Goal: Task Accomplishment & Management: Use online tool/utility

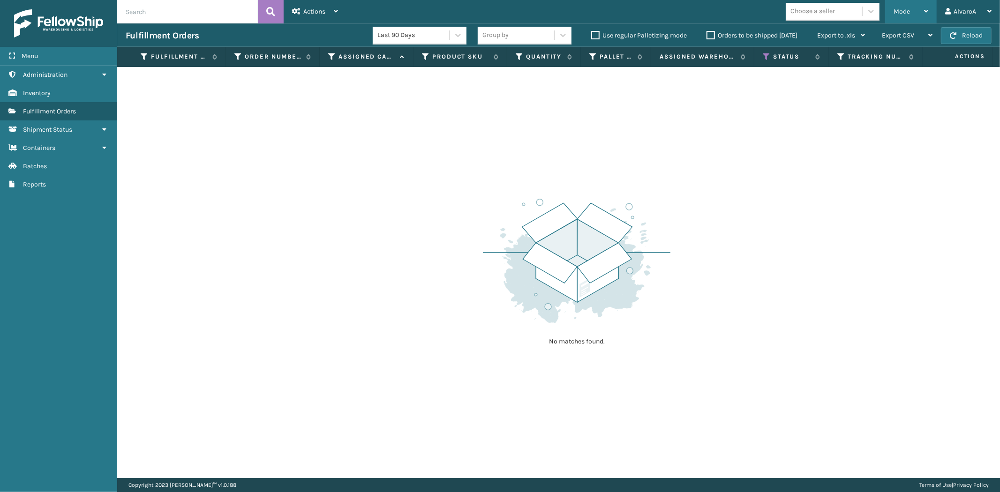
click at [920, 7] on div "Mode" at bounding box center [910, 11] width 35 height 23
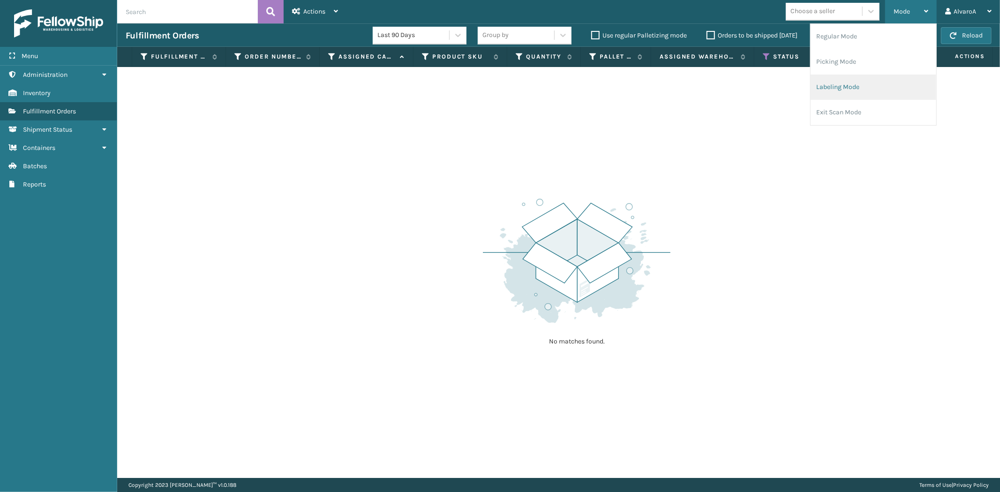
click at [852, 86] on li "Labeling Mode" at bounding box center [873, 87] width 126 height 25
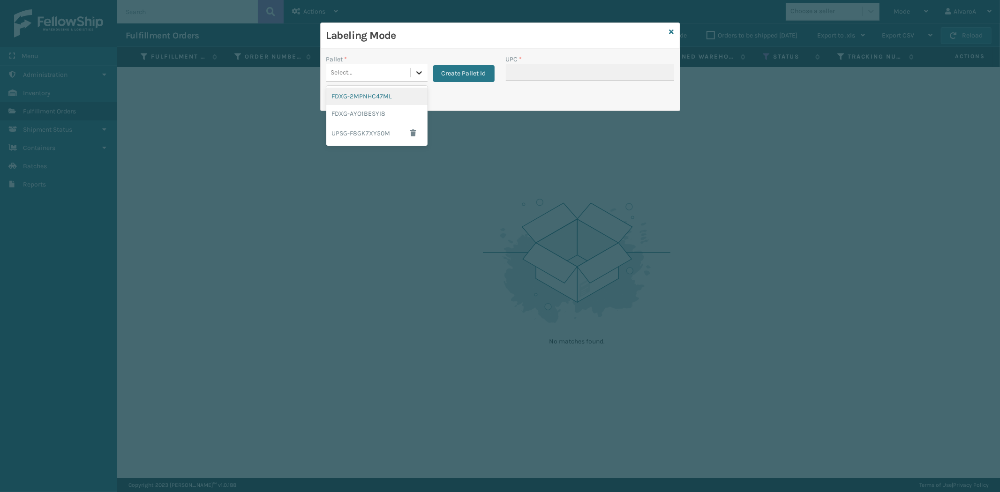
click at [423, 67] on div at bounding box center [419, 72] width 17 height 17
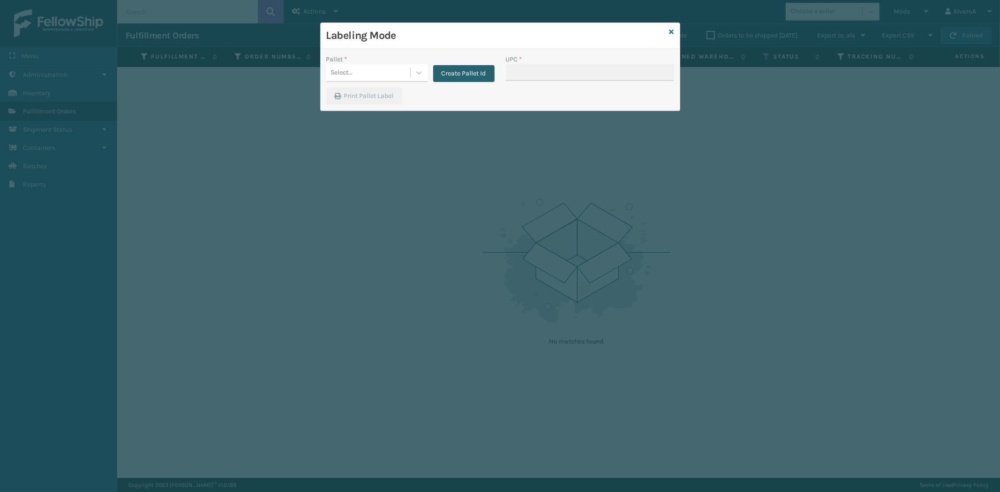
click at [470, 74] on button "Create Pallet Id" at bounding box center [463, 73] width 61 height 17
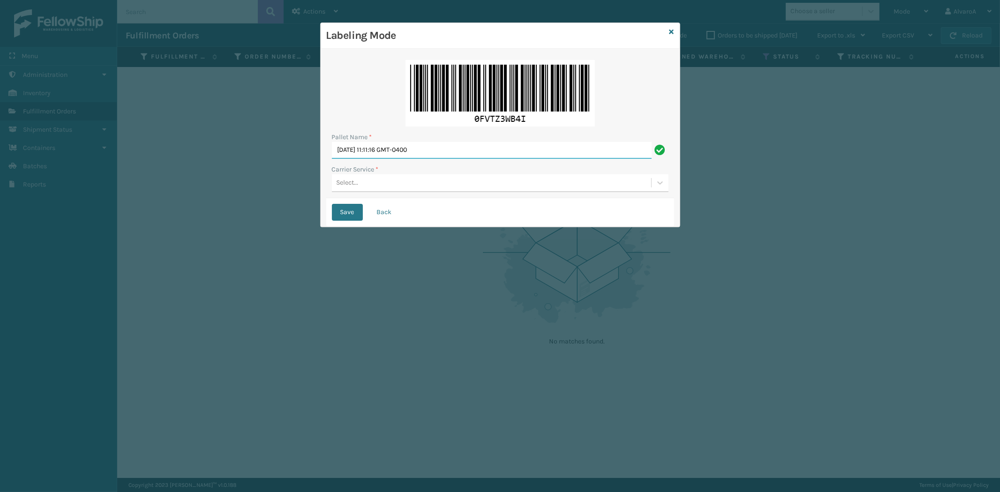
drag, startPoint x: 462, startPoint y: 145, endPoint x: 153, endPoint y: 204, distance: 314.0
click at [155, 205] on div "Labeling Mode Pallet Name * [DATE] 11:11:16 GMT-0400 Carrier Service * Select..…" at bounding box center [500, 246] width 1000 height 492
type input "LPN 503280 #1"
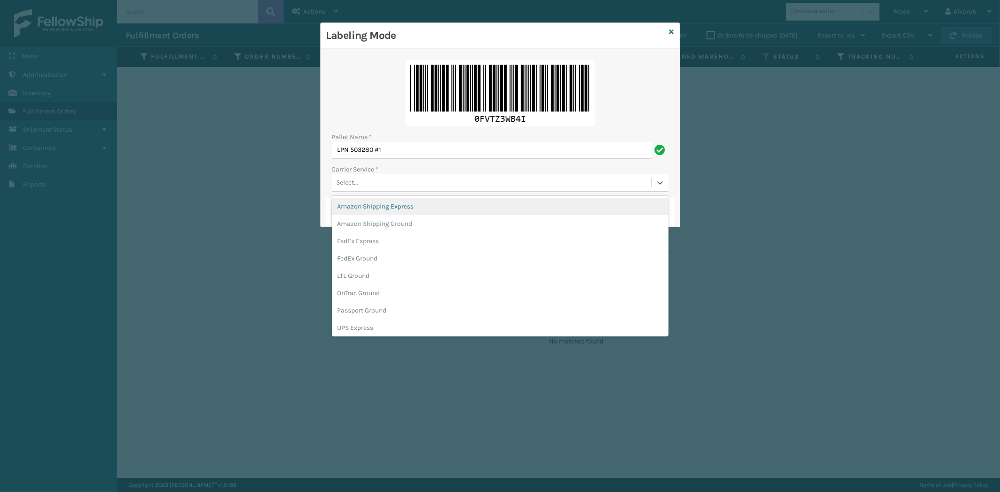
click at [404, 184] on div "Select..." at bounding box center [491, 182] width 319 height 15
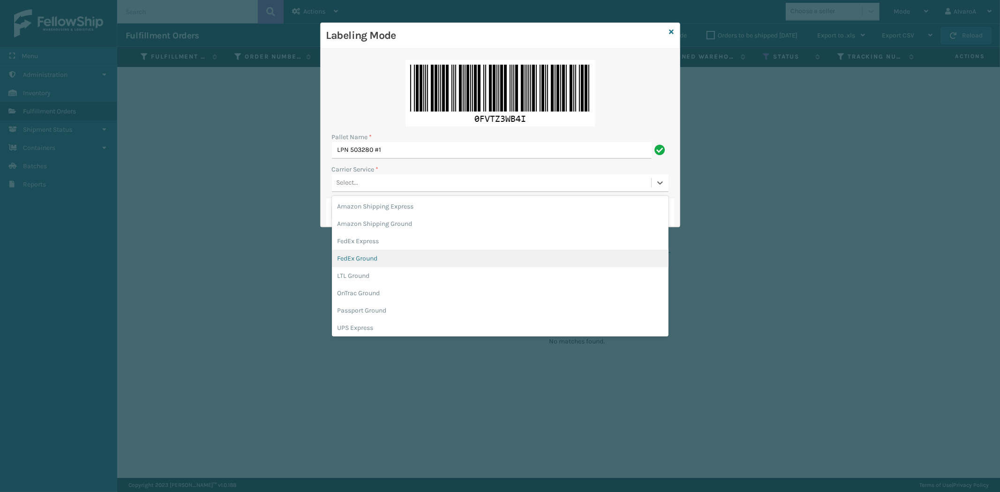
click at [378, 259] on div "FedEx Ground" at bounding box center [500, 258] width 336 height 17
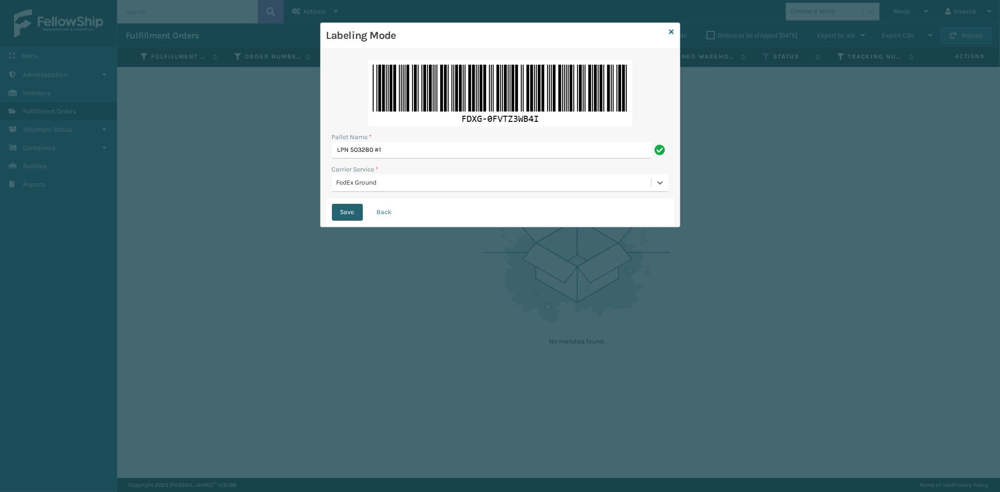
click at [343, 219] on button "Save" at bounding box center [347, 212] width 31 height 17
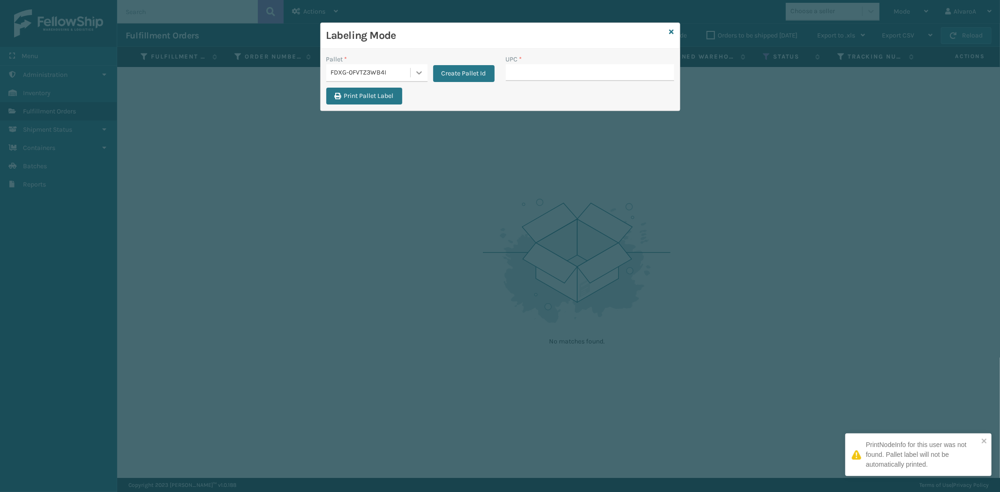
click at [416, 69] on icon at bounding box center [418, 72] width 9 height 9
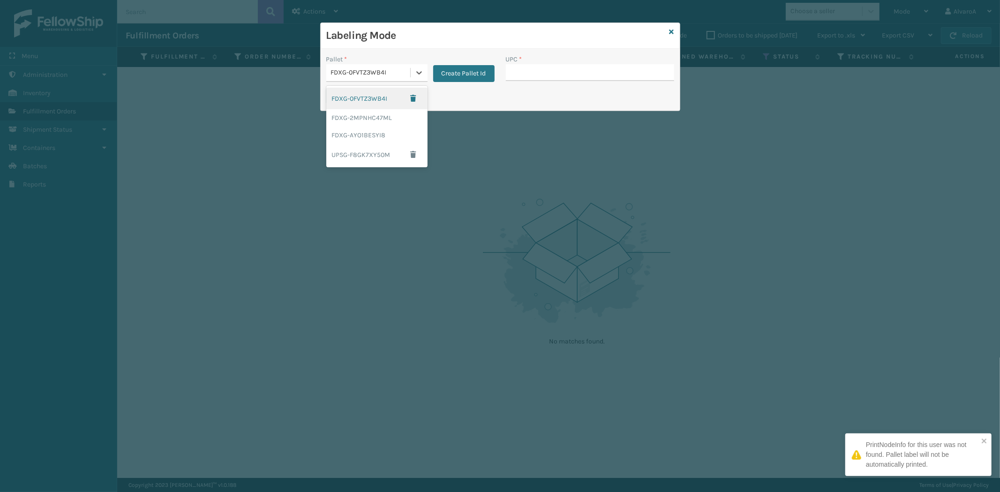
click at [387, 97] on div "FDXG-0FVTZ3WB4I" at bounding box center [376, 99] width 101 height 22
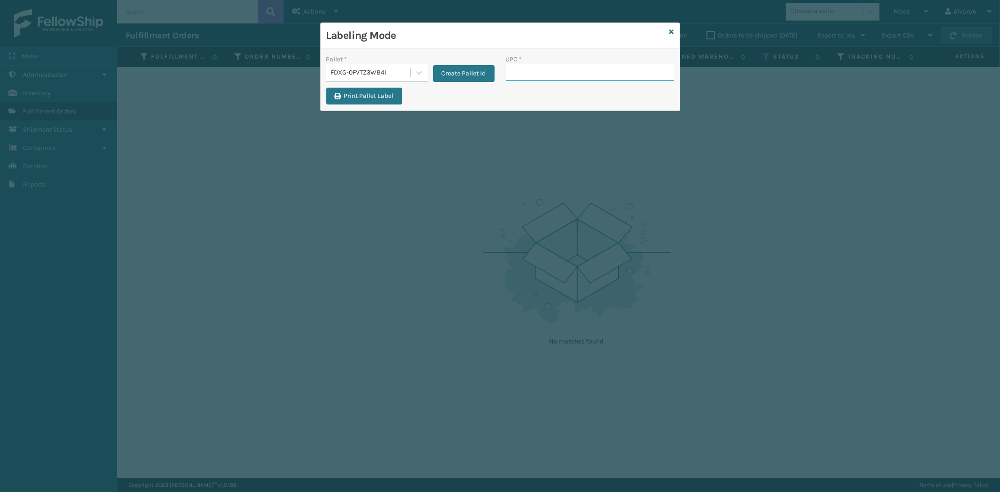
click at [555, 71] on input "UPC *" at bounding box center [590, 72] width 168 height 17
click at [525, 70] on input "UPC *" at bounding box center [590, 72] width 168 height 17
click at [544, 73] on input "UPC *" at bounding box center [590, 72] width 168 height 17
click at [535, 67] on input "UPC *" at bounding box center [590, 72] width 168 height 17
click at [520, 74] on input "UPC *" at bounding box center [590, 72] width 168 height 17
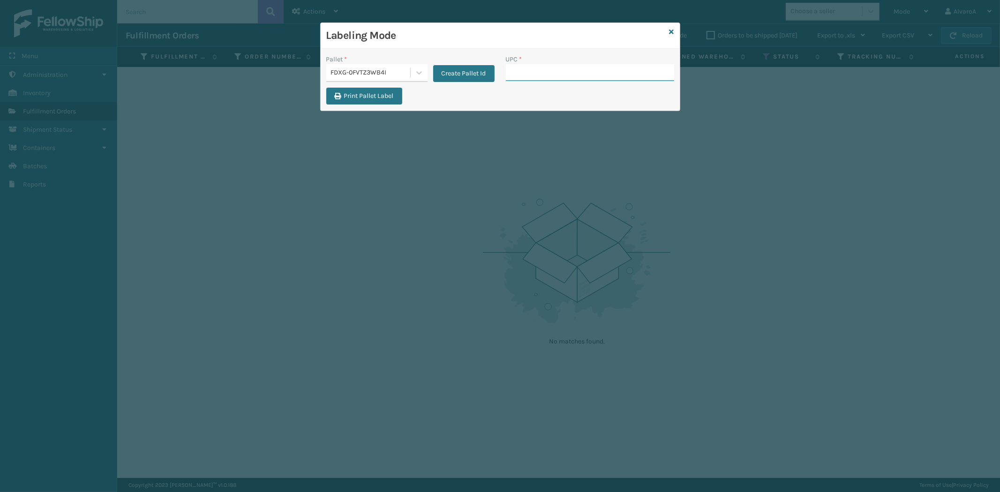
click at [531, 77] on input "UPC *" at bounding box center [590, 72] width 168 height 17
click at [515, 77] on input "UPC *" at bounding box center [590, 72] width 168 height 17
click at [542, 74] on input "UPC *" at bounding box center [590, 72] width 168 height 17
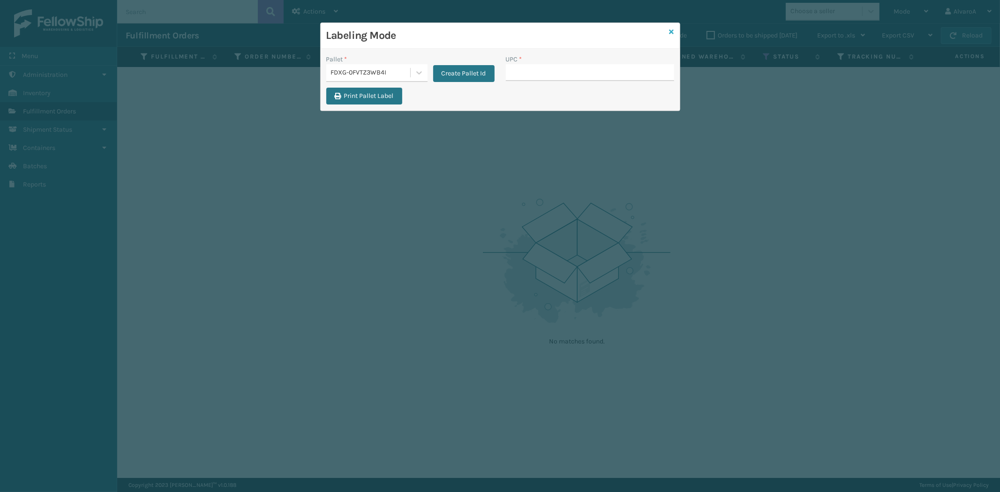
click at [672, 34] on icon at bounding box center [671, 32] width 5 height 7
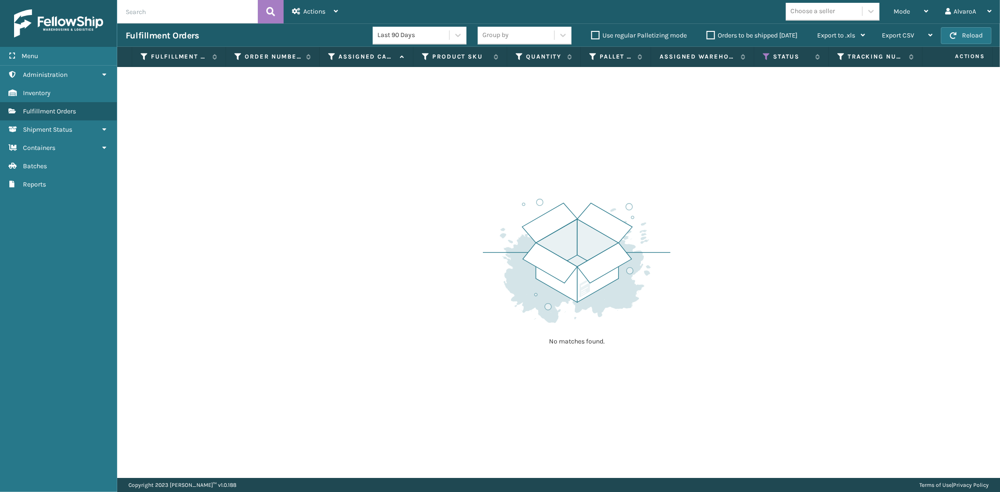
click at [593, 37] on label "Use regular Palletizing mode" at bounding box center [639, 35] width 96 height 8
click at [591, 36] on input "Use regular Palletizing mode" at bounding box center [591, 33] width 0 height 6
click at [898, 15] on span "Mode" at bounding box center [901, 11] width 16 height 8
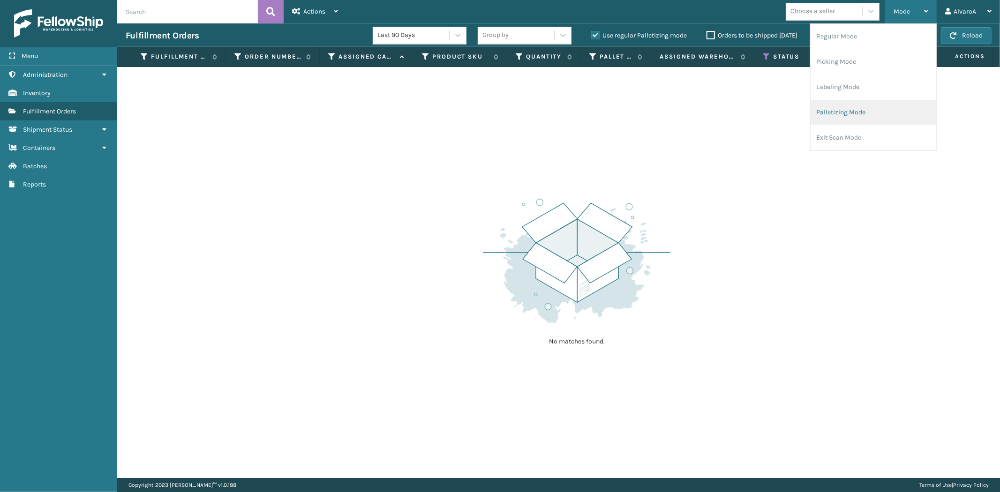
click at [848, 109] on li "Palletizing Mode" at bounding box center [873, 112] width 126 height 25
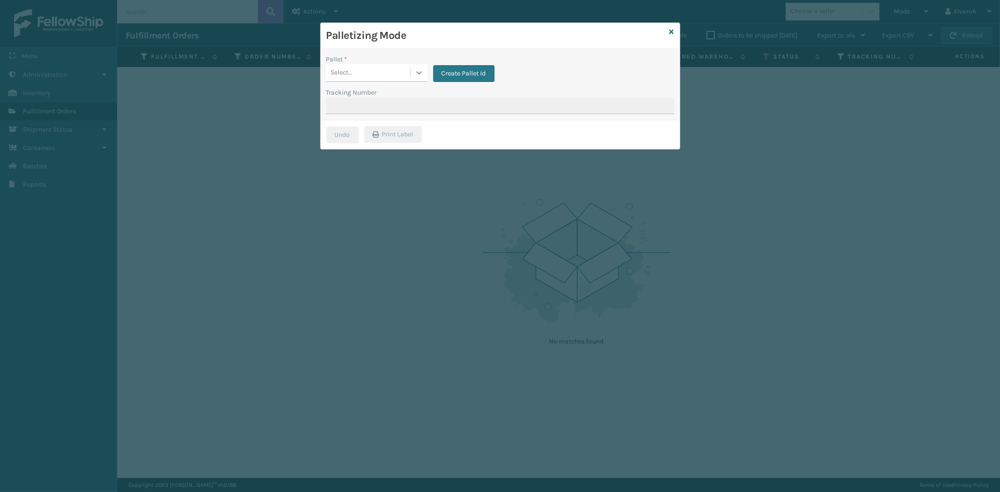
click at [415, 77] on icon at bounding box center [418, 72] width 9 height 9
click at [411, 92] on button "button" at bounding box center [413, 98] width 17 height 14
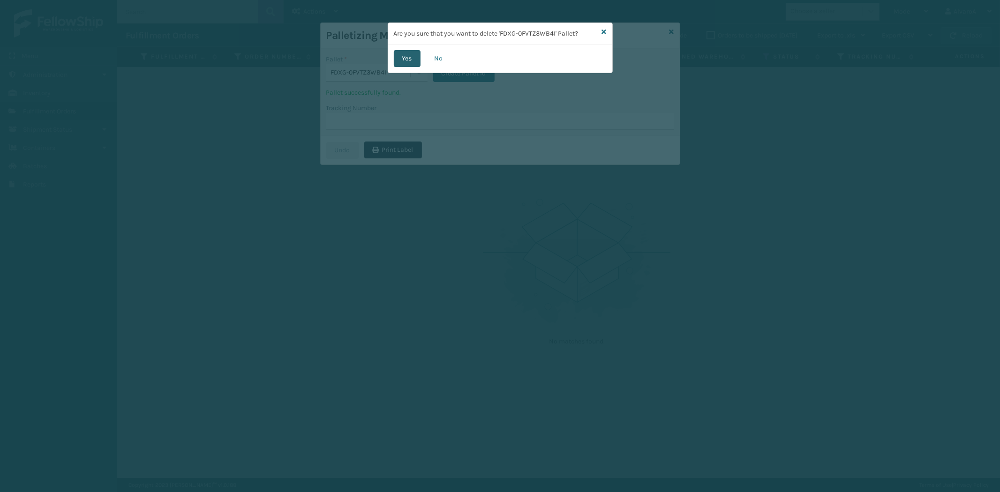
click at [407, 60] on button "Yes" at bounding box center [407, 58] width 27 height 17
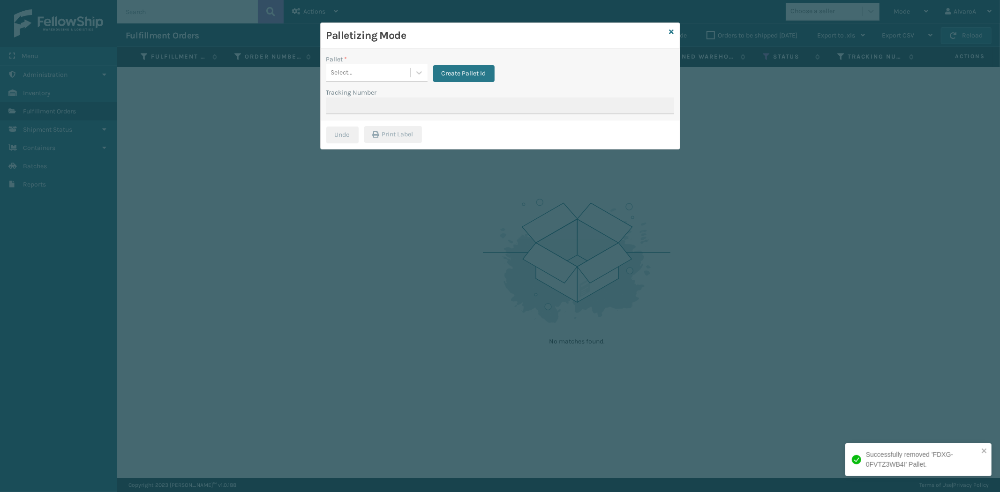
click at [419, 69] on icon at bounding box center [418, 72] width 9 height 9
click at [411, 128] on button "button" at bounding box center [413, 133] width 17 height 14
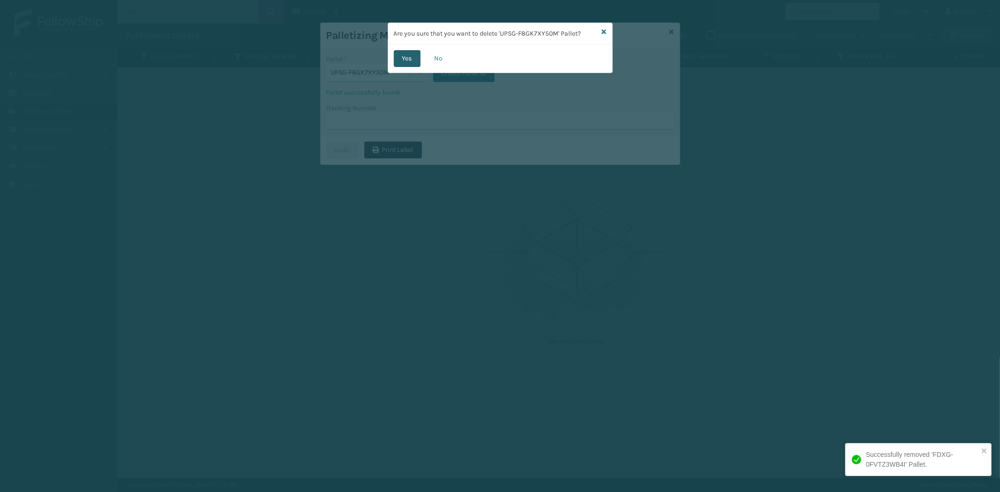
click at [411, 57] on button "Yes" at bounding box center [407, 58] width 27 height 17
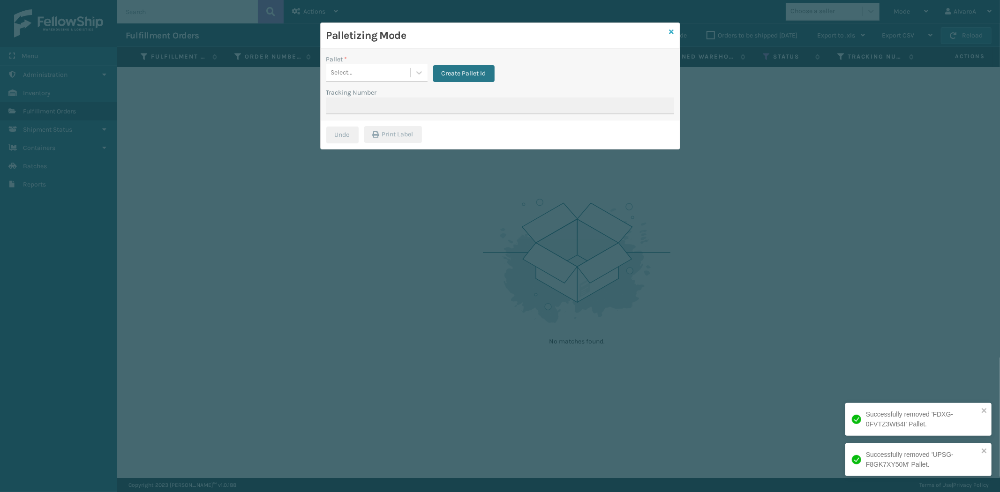
click at [673, 31] on icon at bounding box center [671, 32] width 5 height 7
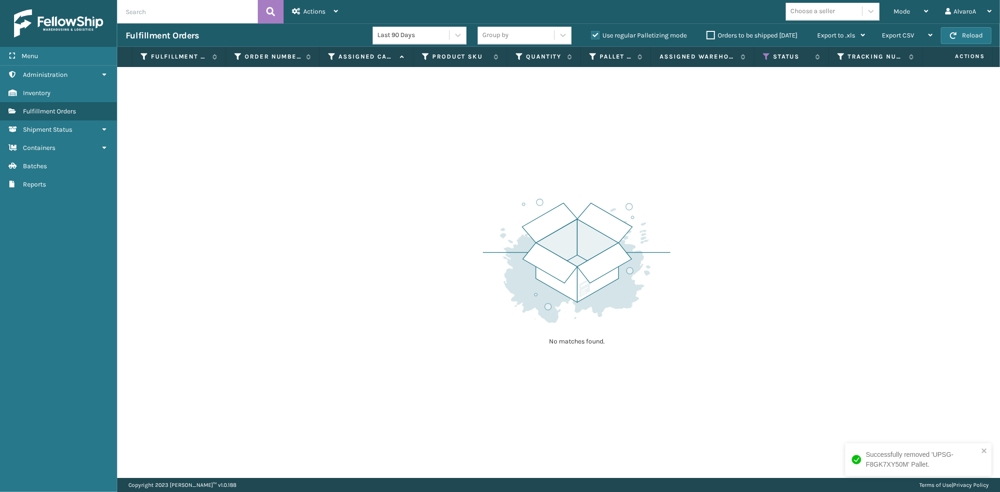
click at [594, 35] on label "Use regular Palletizing mode" at bounding box center [639, 35] width 96 height 8
click at [591, 35] on input "Use regular Palletizing mode" at bounding box center [591, 33] width 0 height 6
checkbox input "false"
click at [892, 13] on div "Mode Regular Mode Picking Mode Labeling Mode Exit Scan Mode" at bounding box center [911, 11] width 52 height 23
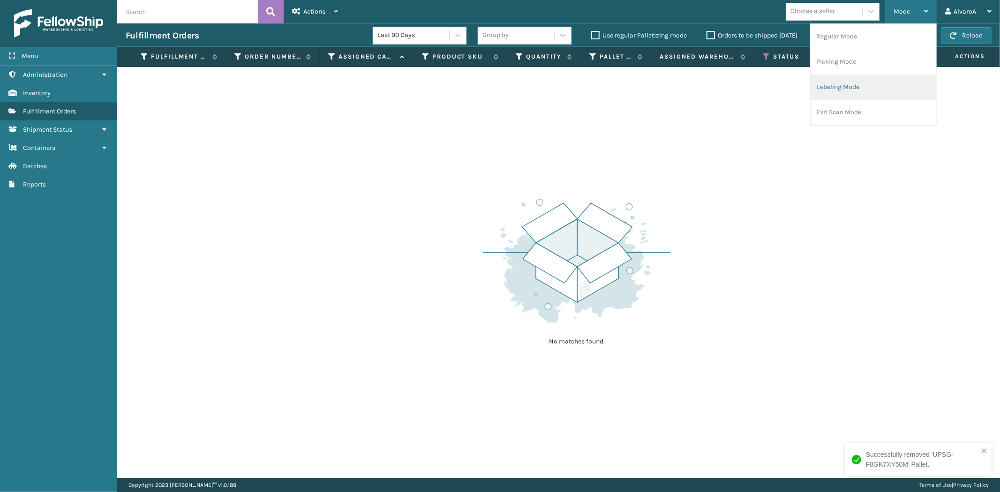
click at [864, 85] on li "Labeling Mode" at bounding box center [873, 87] width 126 height 25
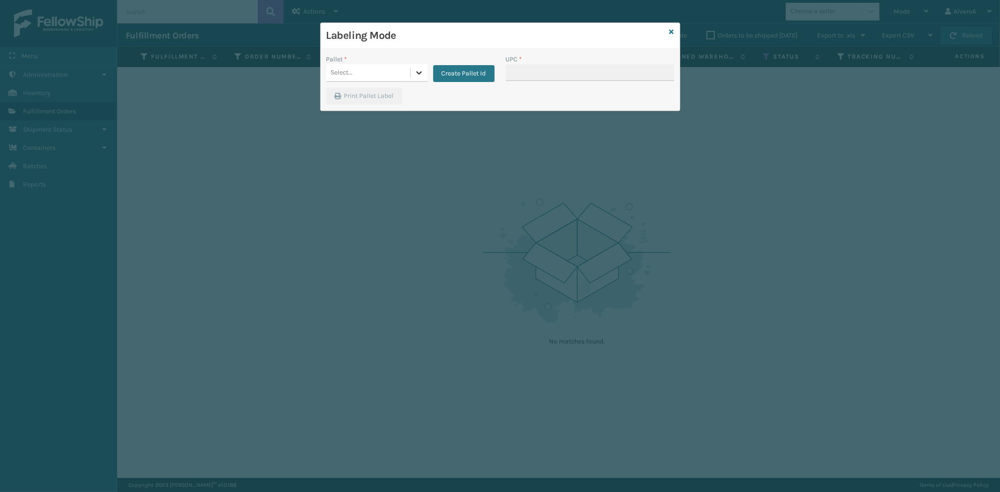
click at [418, 68] on icon at bounding box center [418, 72] width 9 height 9
click at [463, 70] on button "Create Pallet Id" at bounding box center [463, 73] width 61 height 17
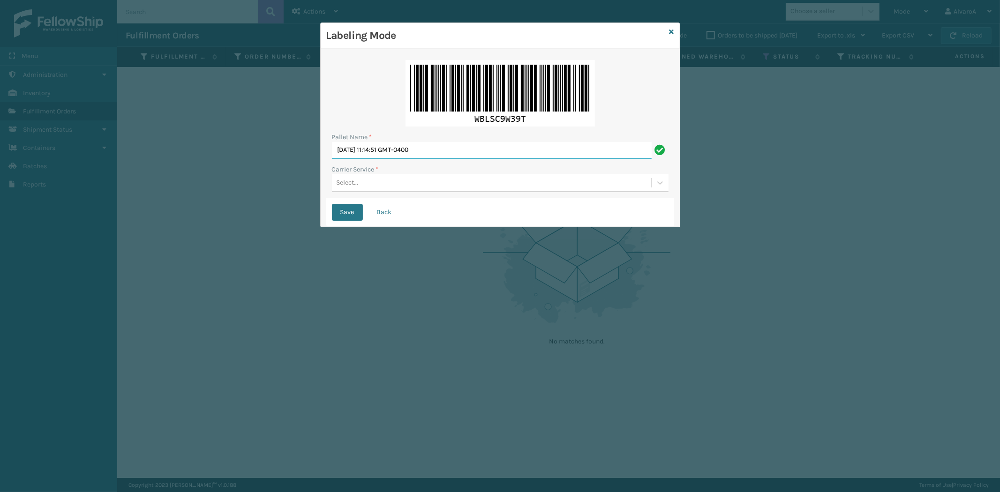
drag, startPoint x: 465, startPoint y: 148, endPoint x: 407, endPoint y: 143, distance: 58.8
click at [375, 170] on div "Pallet Name * [DATE] 11:14:51 GMT-0400 Carrier Service * Select..." at bounding box center [500, 126] width 348 height 144
type input "T"
type input "LPN 503280 #2"
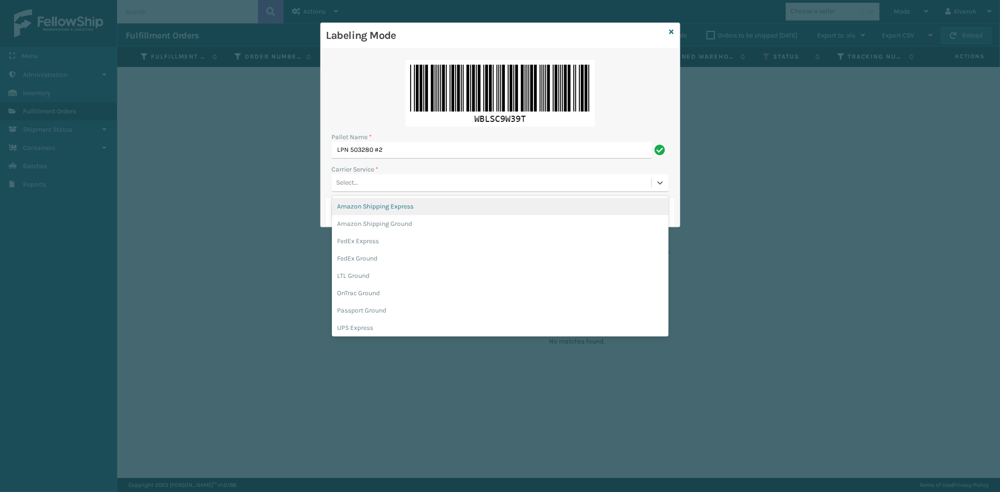
click at [355, 174] on div "Select..." at bounding box center [500, 183] width 336 height 18
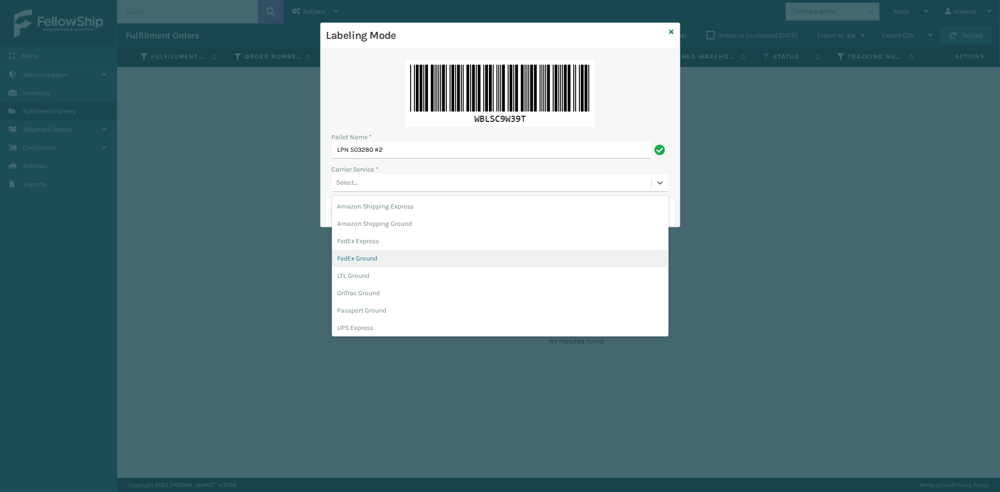
click at [363, 259] on div "FedEx Ground" at bounding box center [500, 258] width 336 height 17
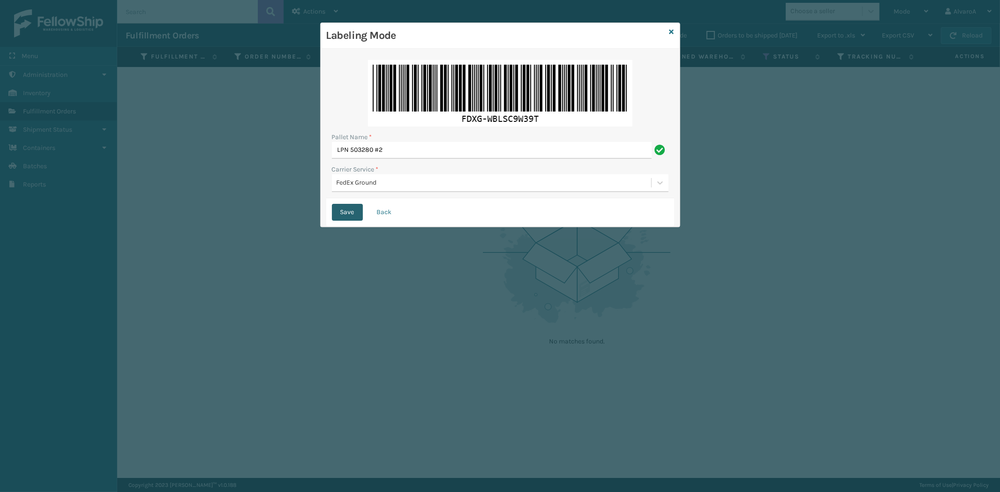
click at [353, 212] on button "Save" at bounding box center [347, 212] width 31 height 17
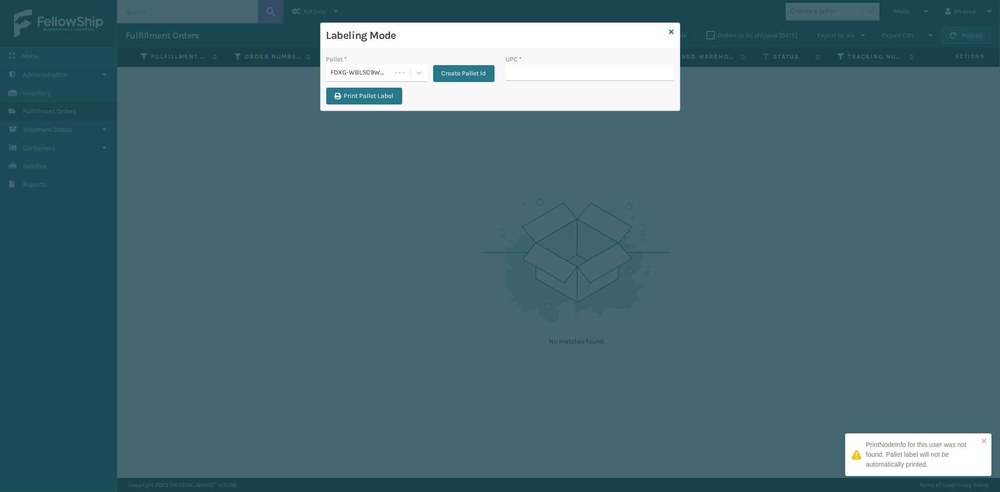
click at [539, 72] on input "UPC *" at bounding box center [590, 72] width 168 height 17
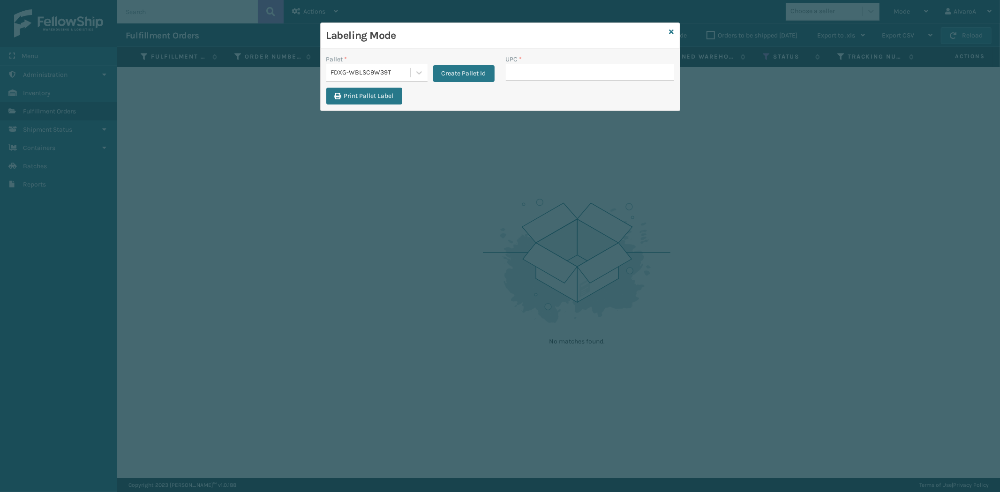
click at [543, 72] on input "UPC *" at bounding box center [590, 72] width 168 height 17
click at [532, 71] on input "UPC *" at bounding box center [590, 72] width 168 height 17
type input "SCLRIS3LU2001"
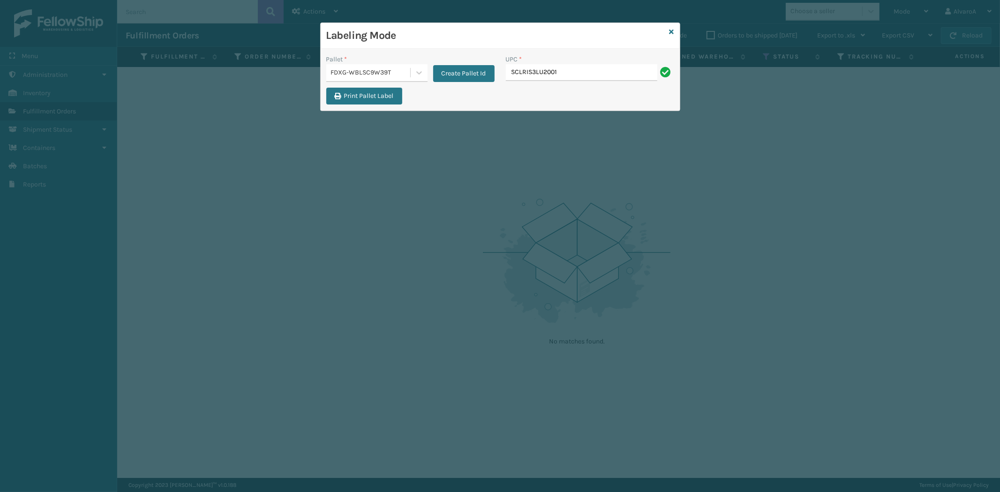
type input "SCLRIS3LU2001"
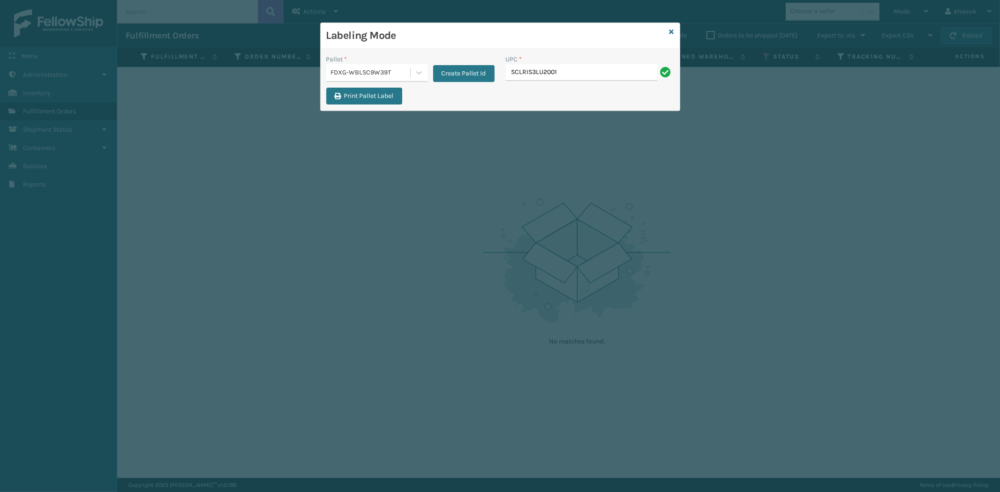
type input "SCLRIS3LU2001"
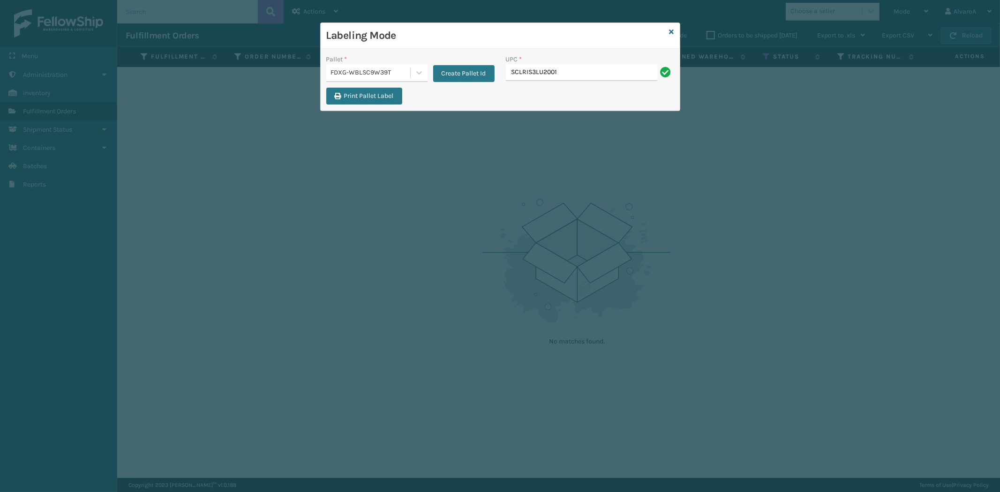
type input "SCLRIS3LU2001"
click at [411, 71] on div at bounding box center [419, 72] width 17 height 17
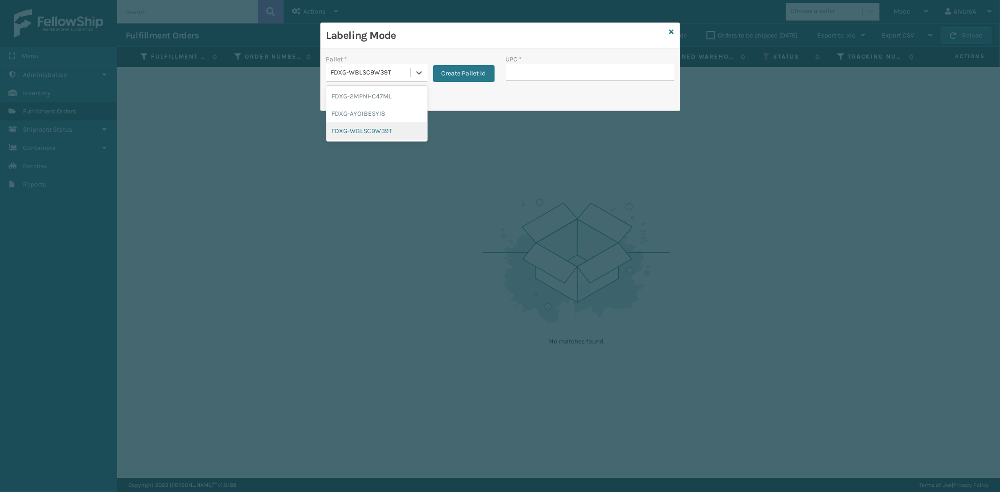
click at [372, 130] on div "FDXG-WBLSC9W39T" at bounding box center [376, 130] width 101 height 17
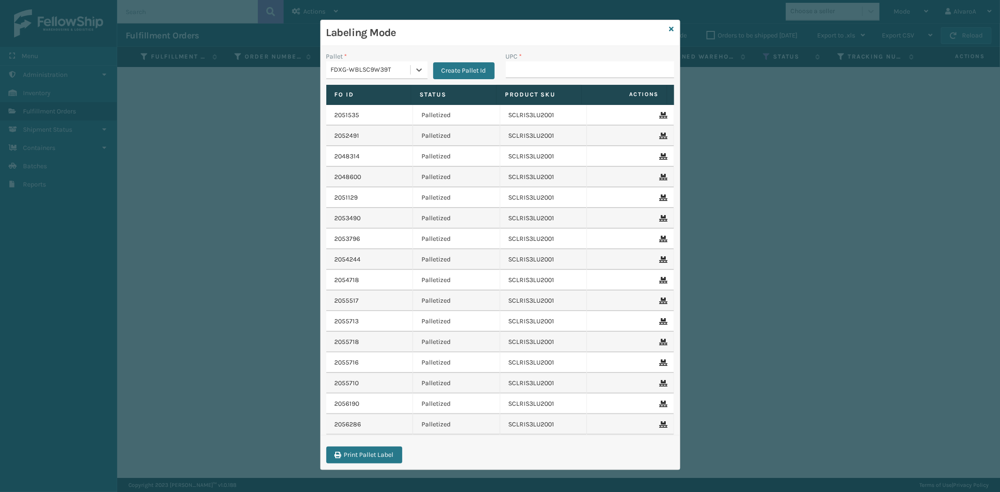
scroll to position [3, 0]
click at [527, 66] on input "UPC *" at bounding box center [590, 69] width 168 height 17
paste input "SCLRIS3LU2001"
type input "SCLRIS3LU2001"
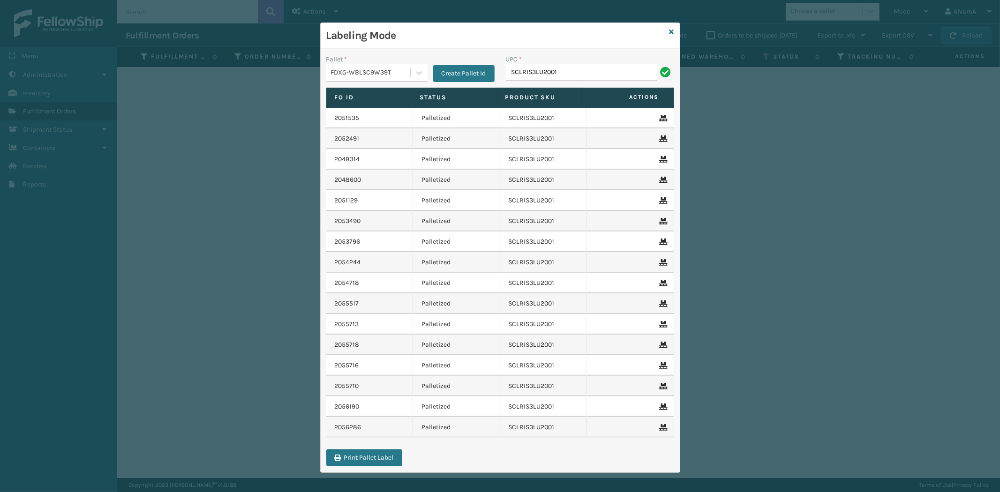
type input "SCLRIS3LU2001"
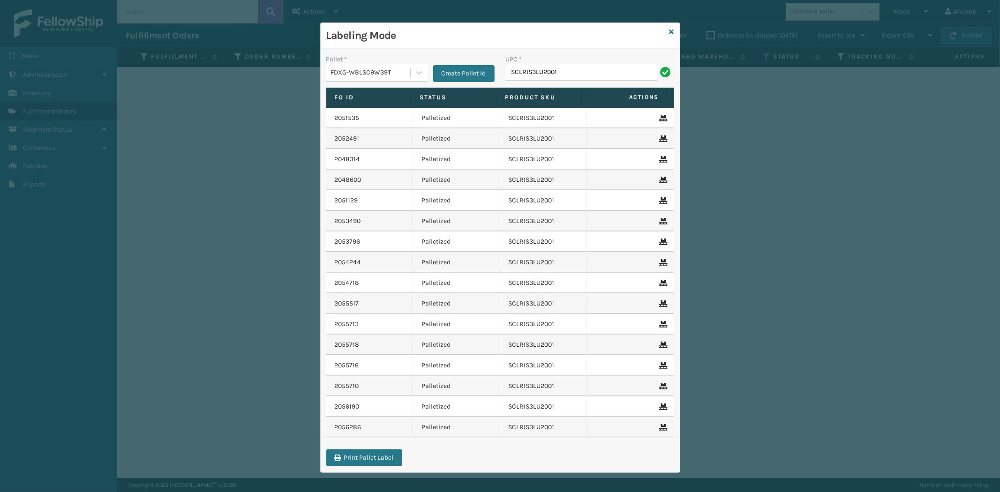
type input "SCLRIS3LU2001"
click at [539, 75] on input "UPC *" at bounding box center [590, 72] width 168 height 17
type input "SCLRIS3LU2001"
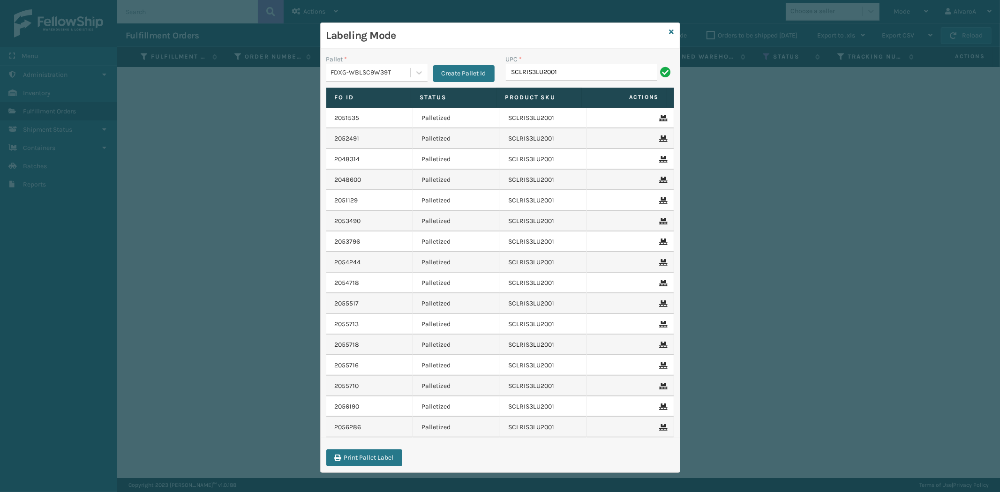
type input "SCLRIS3LU2001"
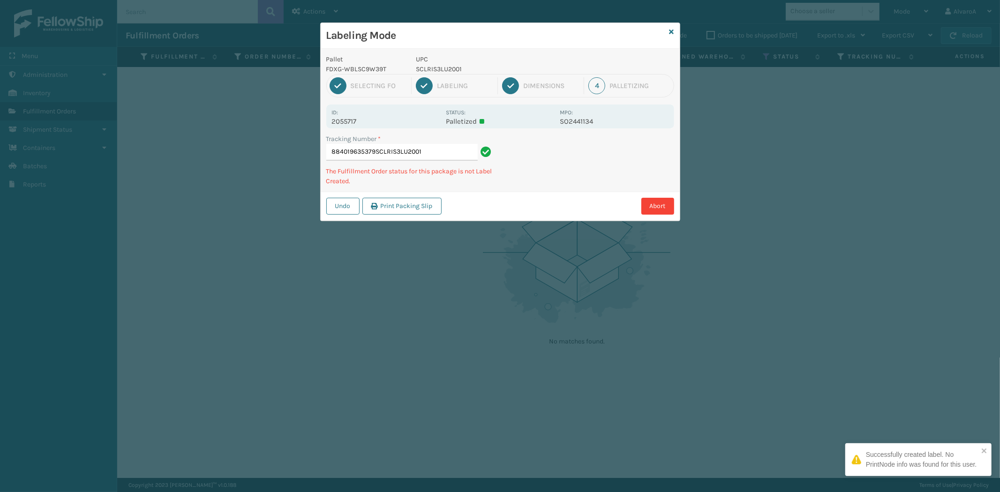
type input "884019635379SCLRIS3LU2001"
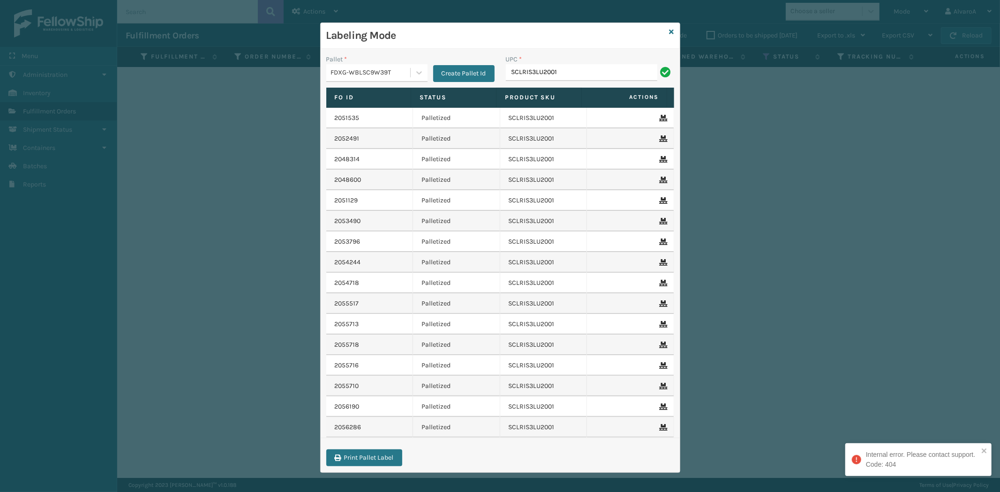
type input "SCLRIS3LU2001"
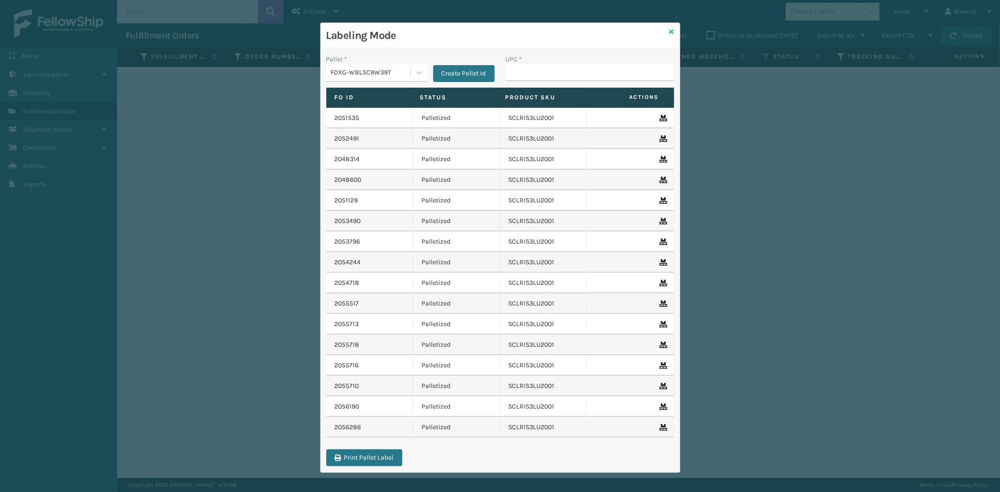
click at [669, 30] on icon at bounding box center [671, 32] width 5 height 7
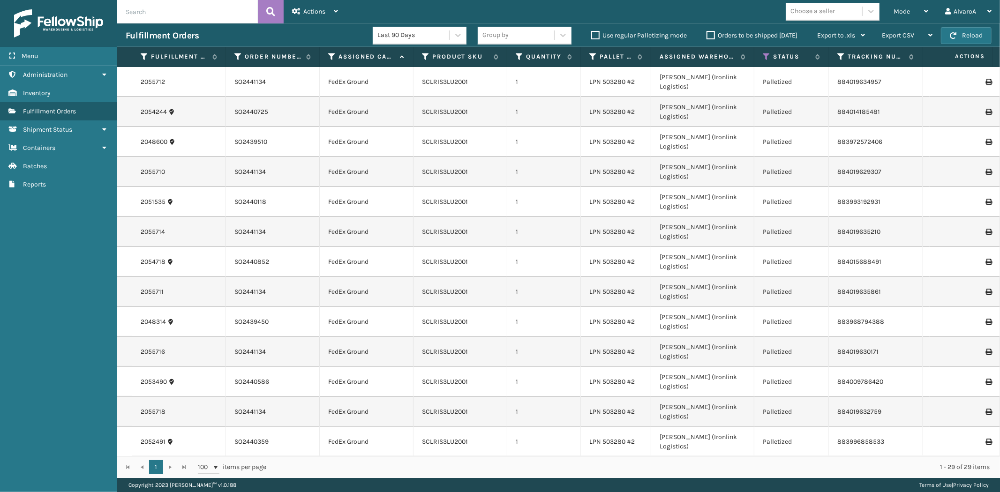
click at [595, 34] on label "Use regular Palletizing mode" at bounding box center [639, 35] width 96 height 8
click at [591, 34] on input "Use regular Palletizing mode" at bounding box center [591, 33] width 0 height 6
click at [903, 16] on div "Mode" at bounding box center [910, 11] width 35 height 23
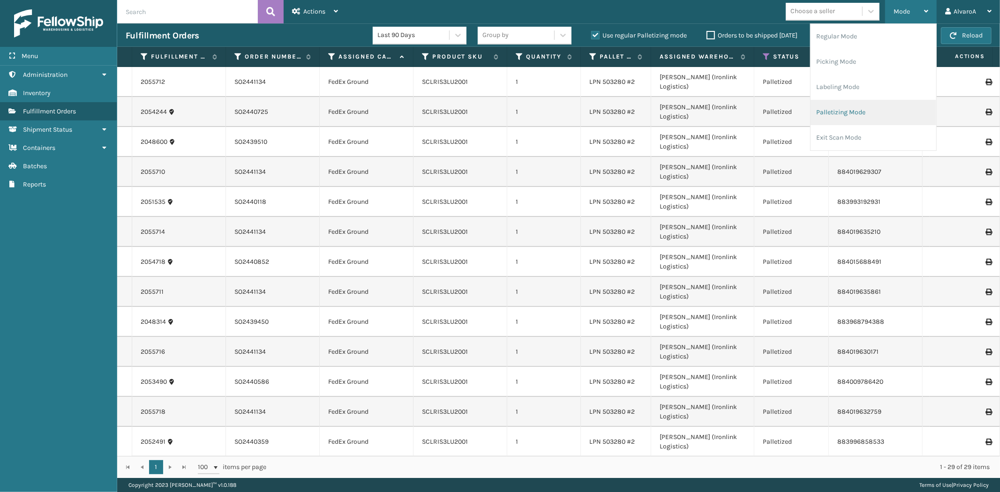
click at [835, 106] on li "Palletizing Mode" at bounding box center [873, 112] width 126 height 25
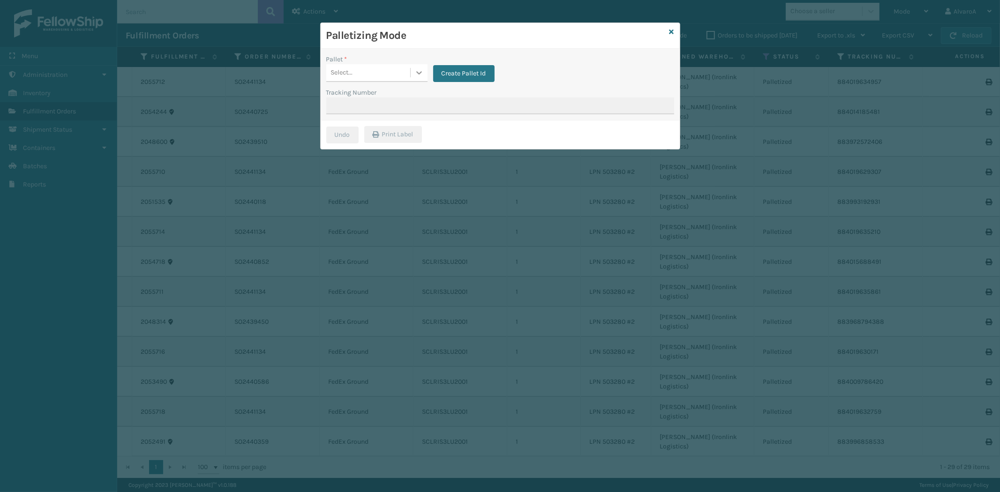
click at [419, 72] on icon at bounding box center [418, 72] width 9 height 9
click at [366, 128] on div "FDXG-WBLSC9W39T" at bounding box center [376, 130] width 101 height 17
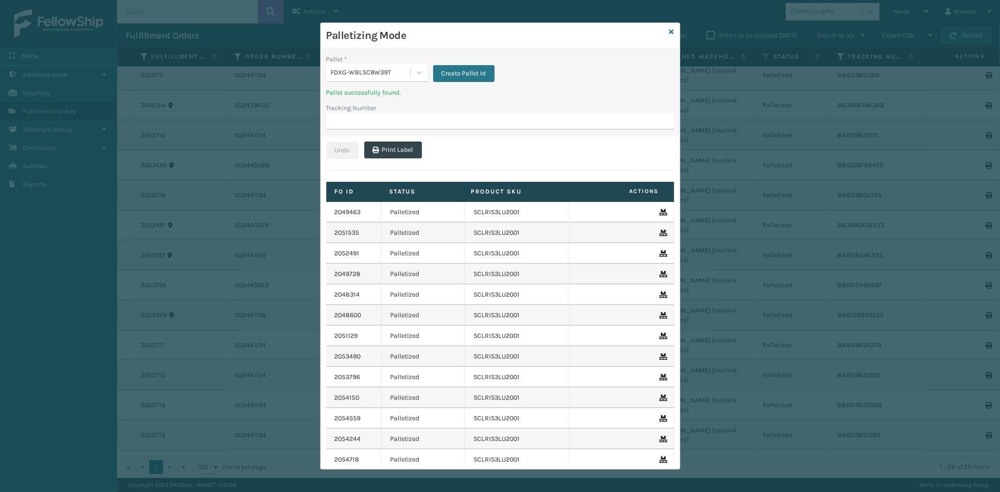
scroll to position [336, 0]
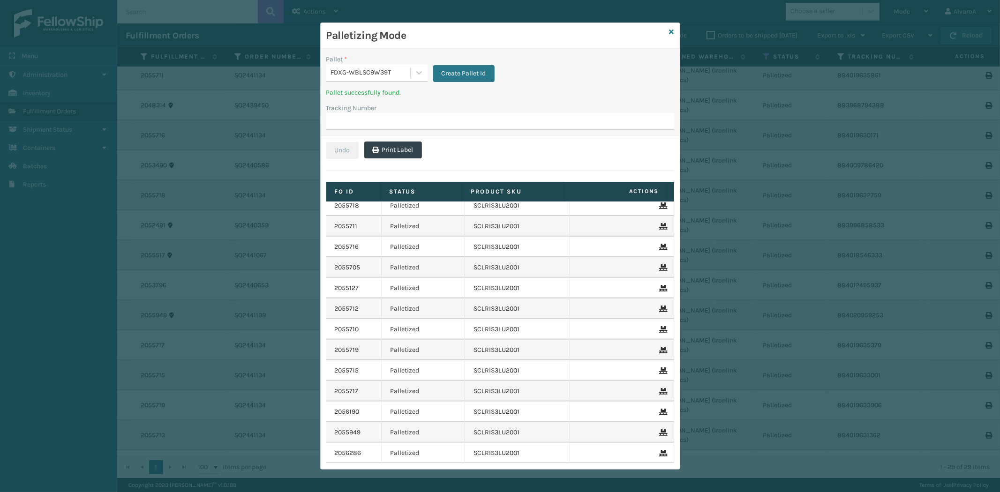
click at [659, 451] on icon at bounding box center [662, 453] width 6 height 7
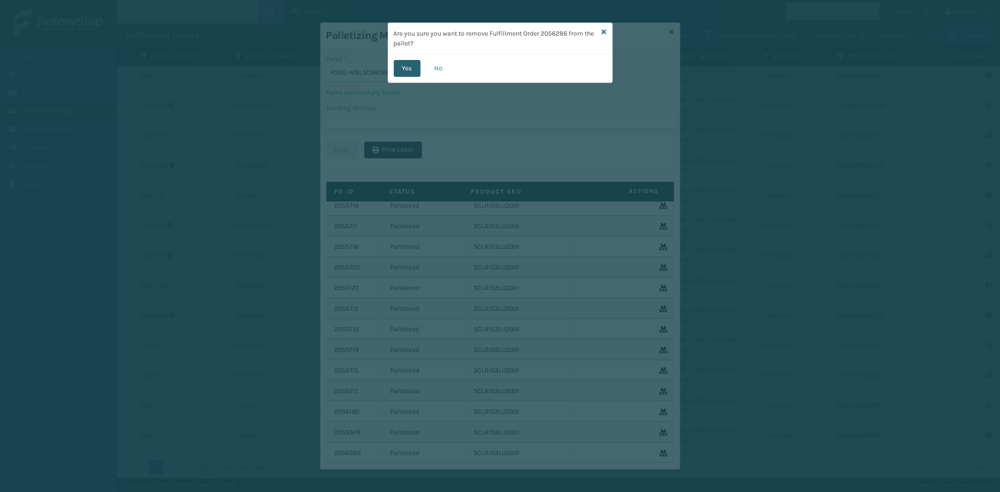
click at [406, 61] on button "Yes" at bounding box center [407, 68] width 27 height 17
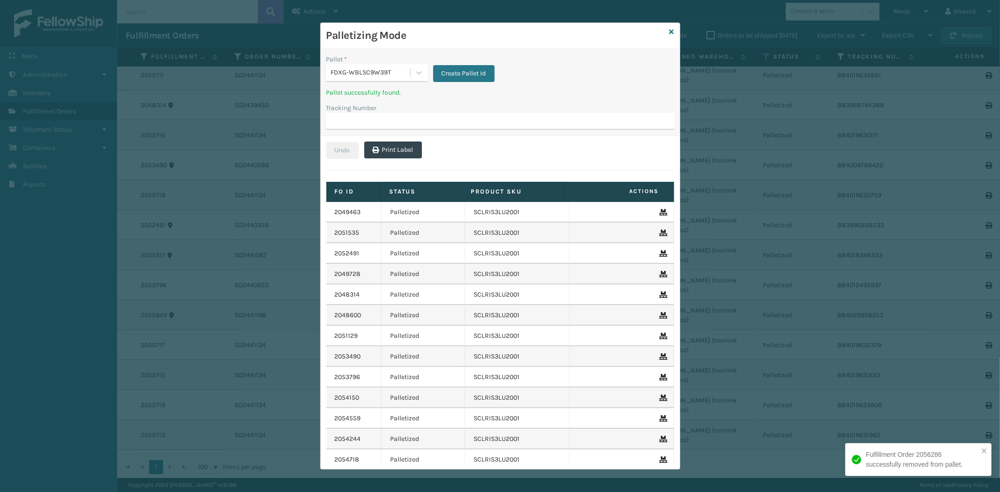
click at [673, 30] on div "Palletizing Mode" at bounding box center [500, 36] width 359 height 26
click at [671, 31] on icon at bounding box center [671, 32] width 5 height 7
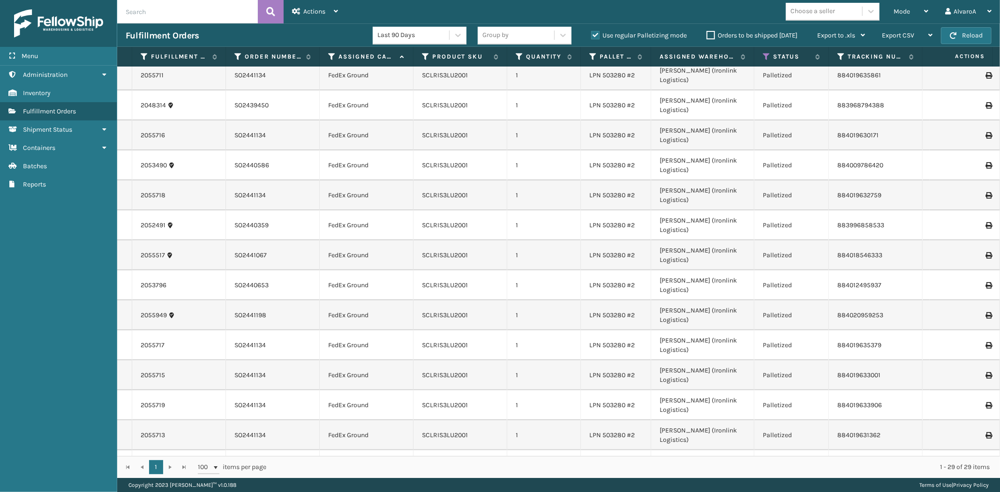
click at [593, 34] on label "Use regular Palletizing mode" at bounding box center [639, 35] width 96 height 8
click at [591, 34] on input "Use regular Palletizing mode" at bounding box center [591, 33] width 0 height 6
click at [601, 35] on label "Use regular Palletizing mode" at bounding box center [639, 35] width 96 height 8
click at [591, 35] on input "Use regular Palletizing mode" at bounding box center [591, 33] width 0 height 6
click at [598, 35] on label "Use regular Palletizing mode" at bounding box center [639, 35] width 96 height 8
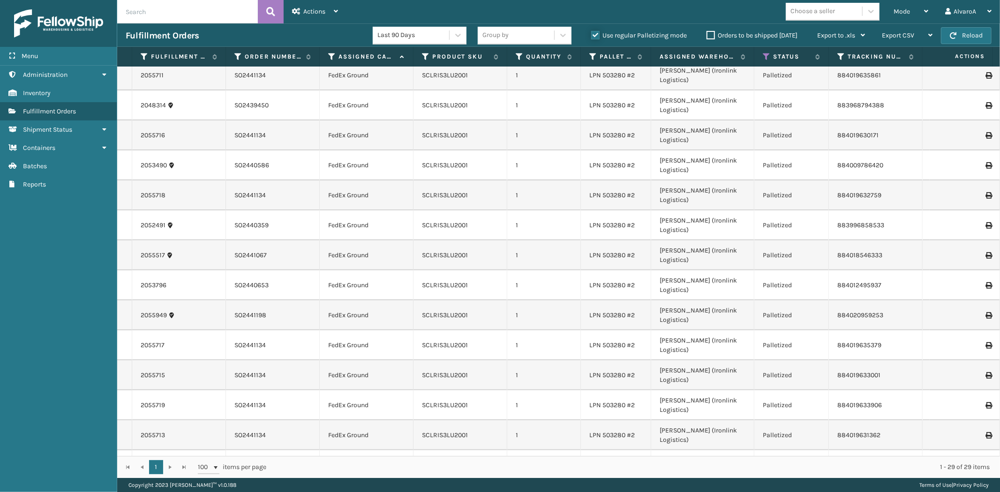
click at [591, 35] on input "Use regular Palletizing mode" at bounding box center [591, 33] width 0 height 6
click at [597, 36] on label "Use regular Palletizing mode" at bounding box center [639, 35] width 96 height 8
click at [591, 36] on input "Use regular Palletizing mode" at bounding box center [591, 33] width 0 height 6
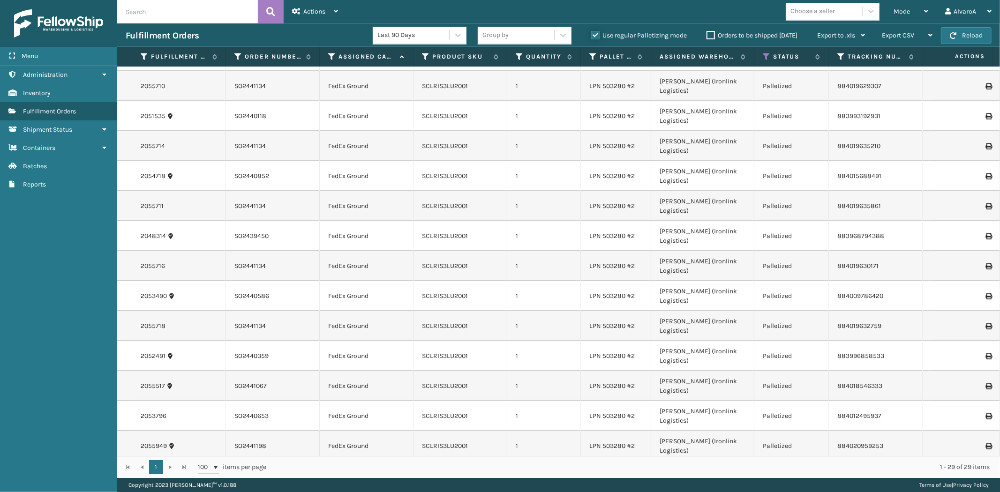
scroll to position [0, 0]
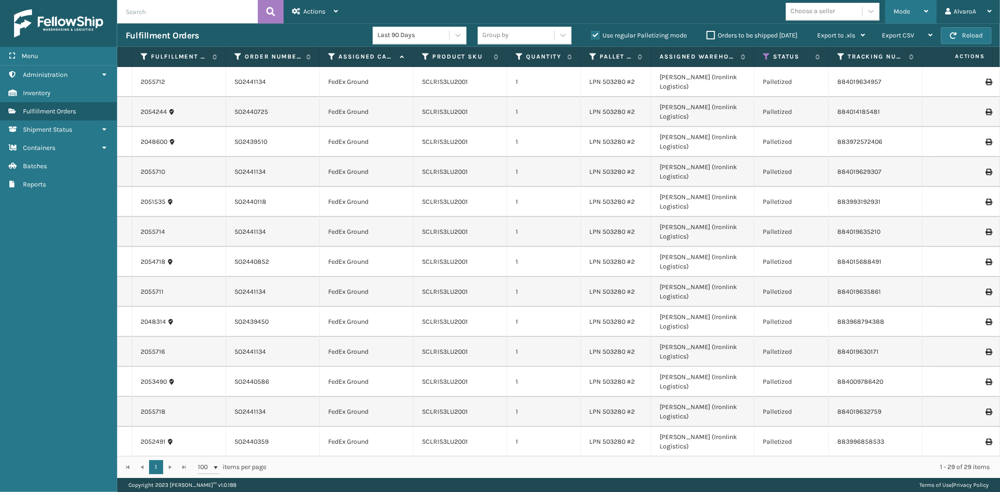
click at [914, 15] on div "Mode" at bounding box center [910, 11] width 35 height 23
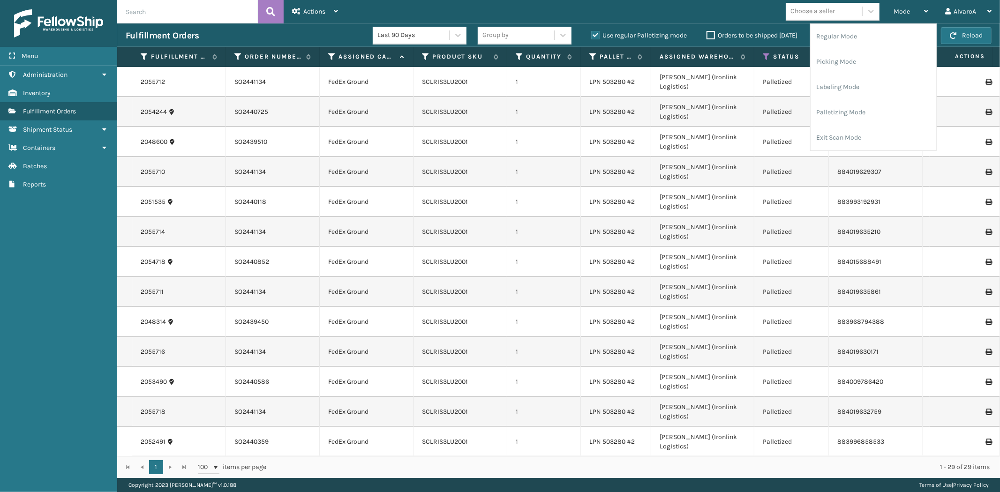
click at [599, 33] on label "Use regular Palletizing mode" at bounding box center [639, 35] width 96 height 8
click at [591, 33] on input "Use regular Palletizing mode" at bounding box center [591, 33] width 0 height 6
checkbox input "false"
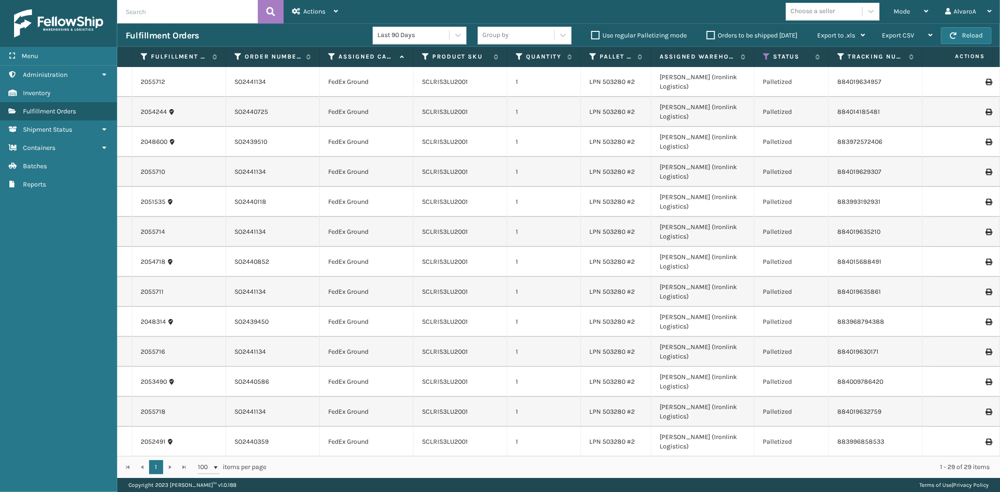
click at [719, 34] on label "Orders to be shipped [DATE]" at bounding box center [751, 35] width 91 height 8
click at [707, 34] on input "Orders to be shipped [DATE]" at bounding box center [706, 33] width 0 height 6
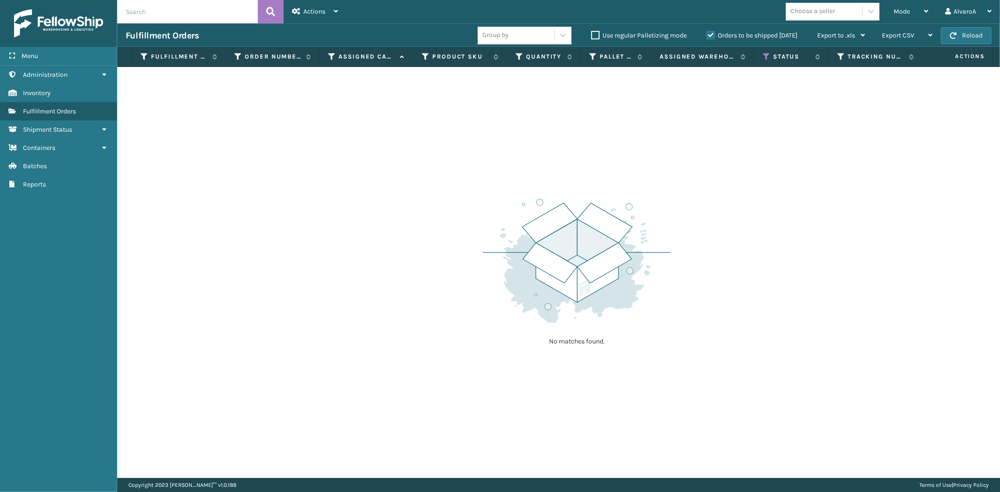
click at [711, 38] on label "Orders to be shipped [DATE]" at bounding box center [751, 35] width 91 height 8
click at [707, 36] on input "Orders to be shipped [DATE]" at bounding box center [706, 33] width 0 height 6
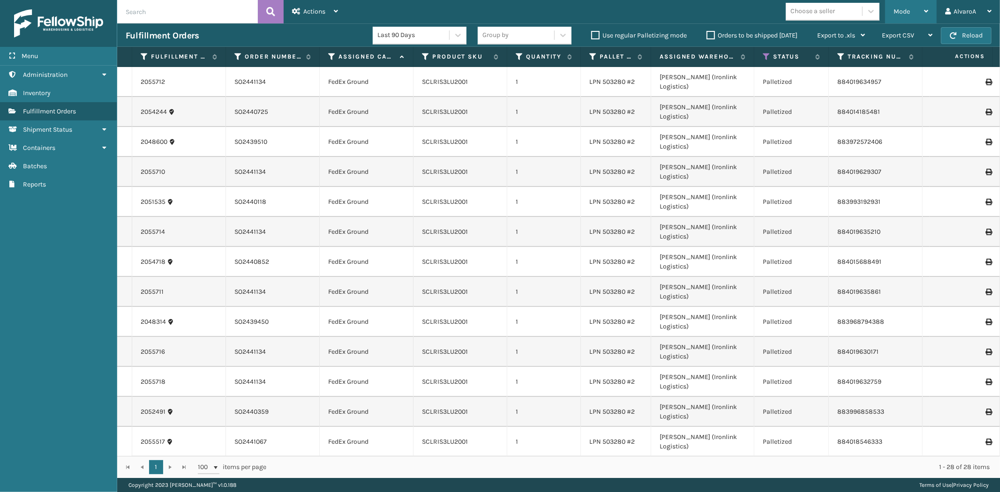
click at [922, 16] on div "Mode" at bounding box center [910, 11] width 35 height 23
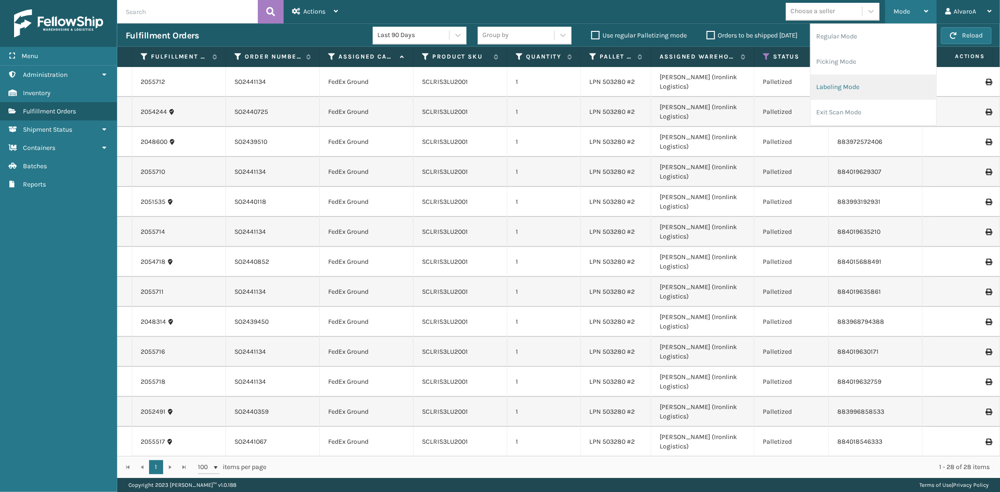
click at [833, 97] on li "Labeling Mode" at bounding box center [873, 87] width 126 height 25
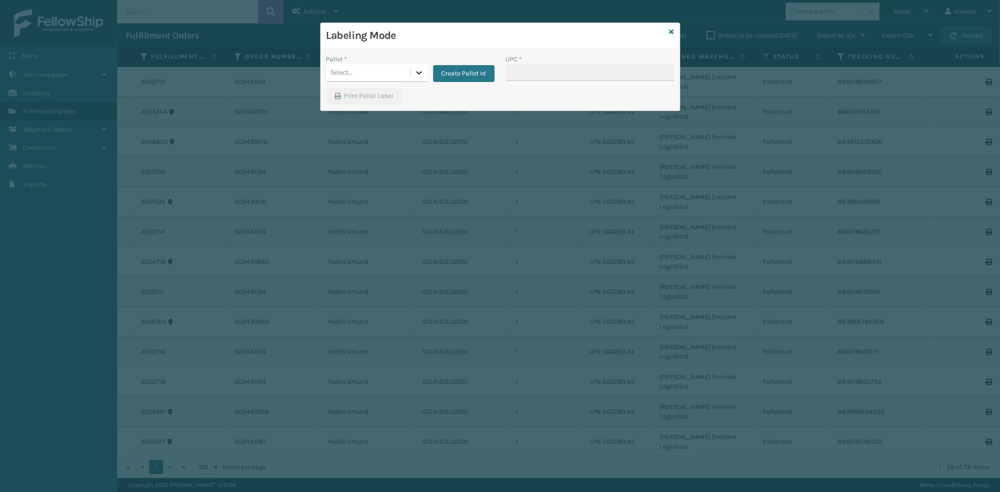
click at [419, 67] on div at bounding box center [419, 72] width 17 height 17
drag, startPoint x: 363, startPoint y: 133, endPoint x: 577, endPoint y: 61, distance: 225.6
click at [364, 132] on div "FDXG-WBLSC9W39T" at bounding box center [376, 130] width 101 height 17
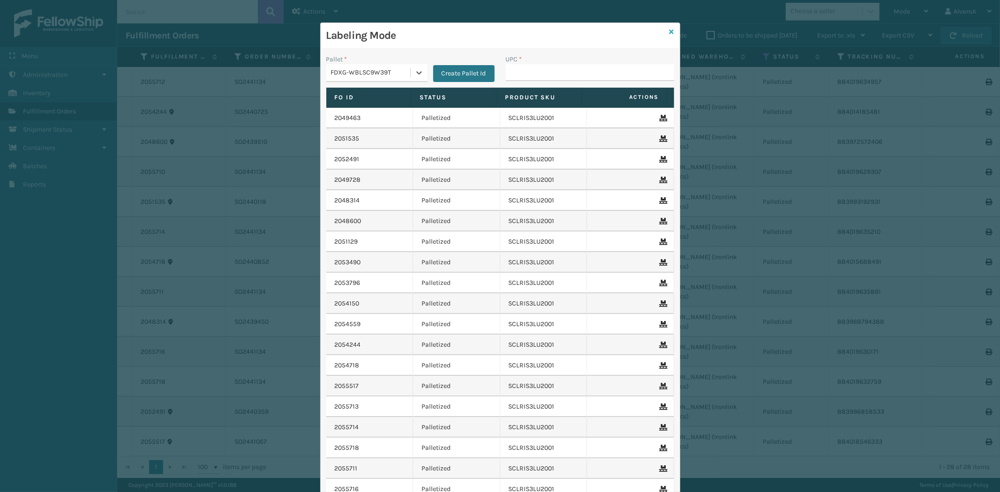
click at [669, 31] on icon at bounding box center [671, 32] width 5 height 7
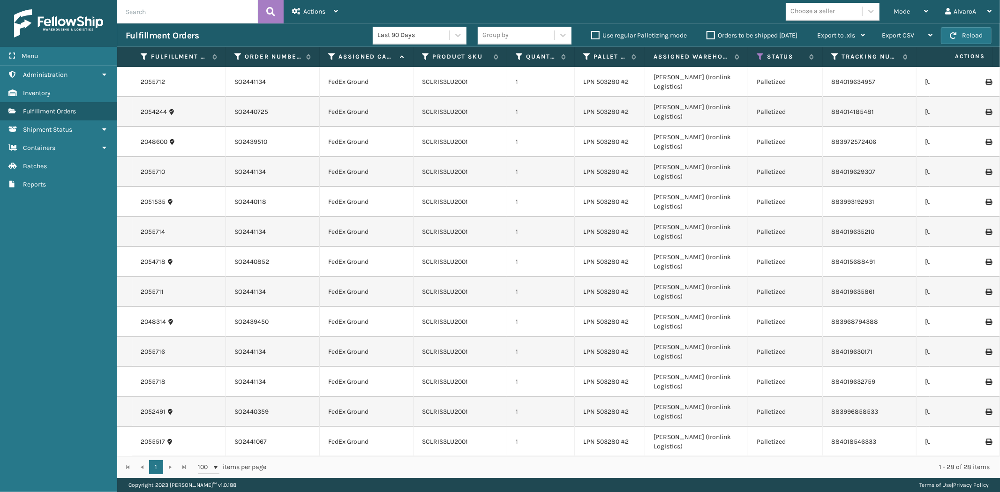
drag, startPoint x: 579, startPoint y: 56, endPoint x: 574, endPoint y: 58, distance: 4.9
click at [574, 58] on span at bounding box center [572, 145] width 3 height 197
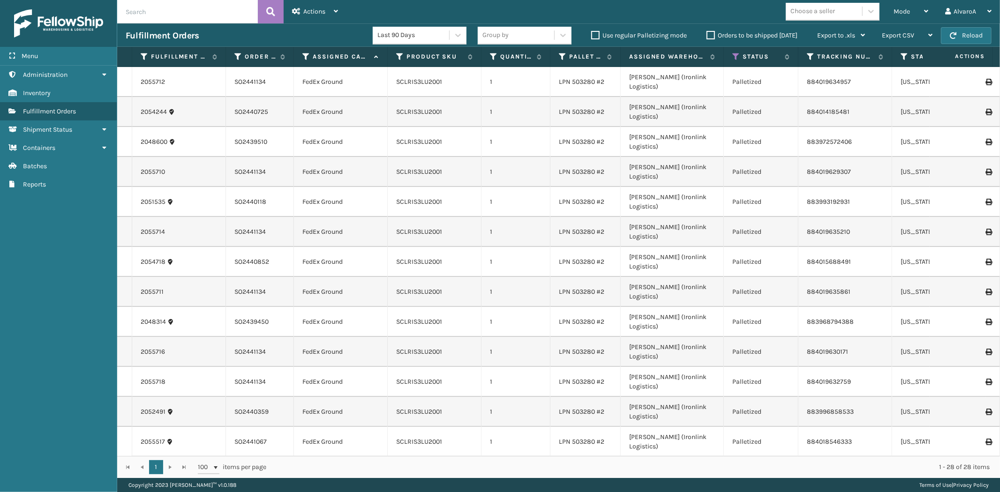
drag, startPoint x: 319, startPoint y: 59, endPoint x: 292, endPoint y: 62, distance: 27.0
click at [292, 62] on span at bounding box center [292, 145] width 3 height 197
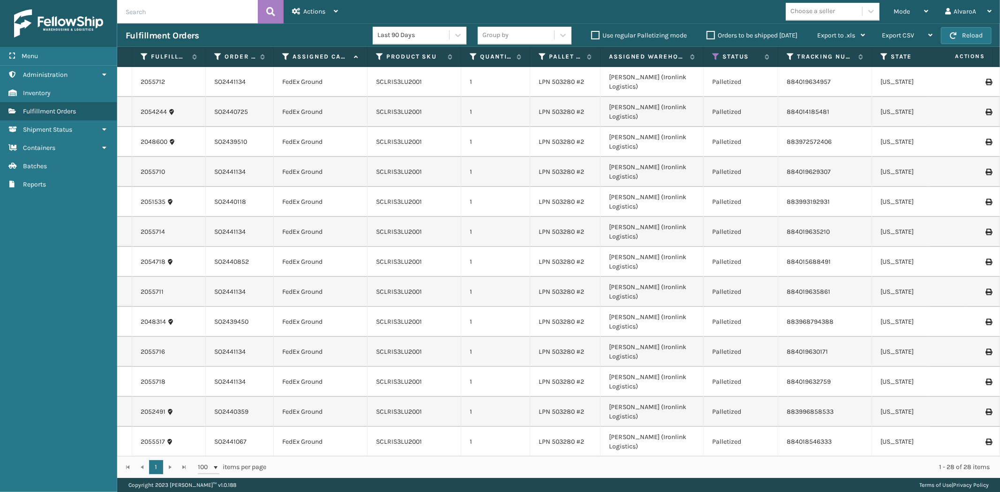
drag, startPoint x: 225, startPoint y: 56, endPoint x: 204, endPoint y: 59, distance: 21.3
click at [204, 59] on span at bounding box center [203, 145] width 3 height 197
click at [711, 34] on label "Orders to be shipped [DATE]" at bounding box center [751, 35] width 91 height 8
click at [707, 34] on input "Orders to be shipped [DATE]" at bounding box center [706, 33] width 0 height 6
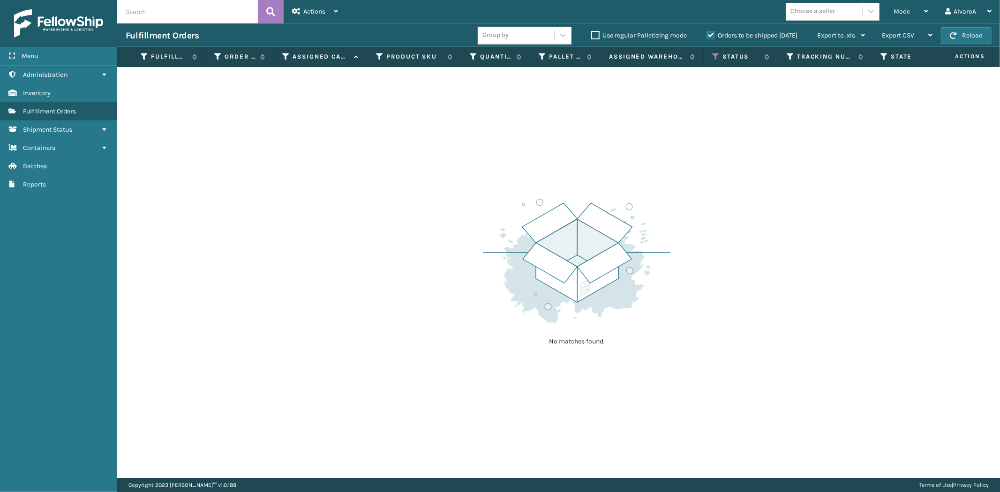
click at [711, 34] on label "Orders to be shipped [DATE]" at bounding box center [751, 35] width 91 height 8
click at [707, 34] on input "Orders to be shipped [DATE]" at bounding box center [706, 33] width 0 height 6
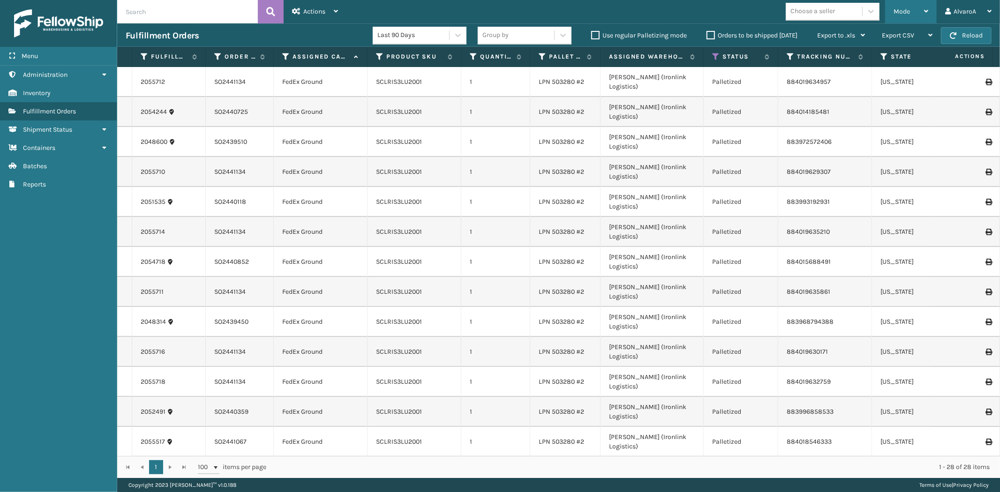
click at [908, 14] on span "Mode" at bounding box center [901, 11] width 16 height 8
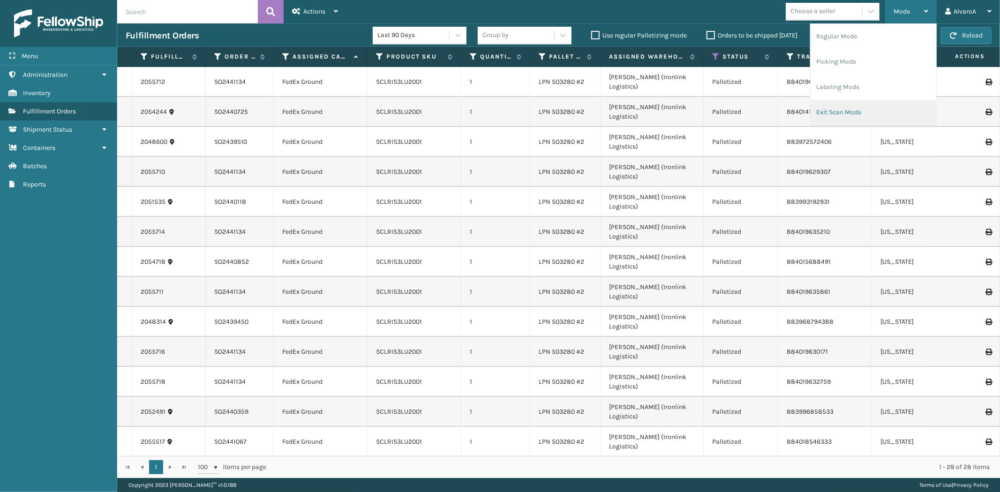
click at [851, 111] on li "Exit Scan Mode" at bounding box center [873, 112] width 126 height 25
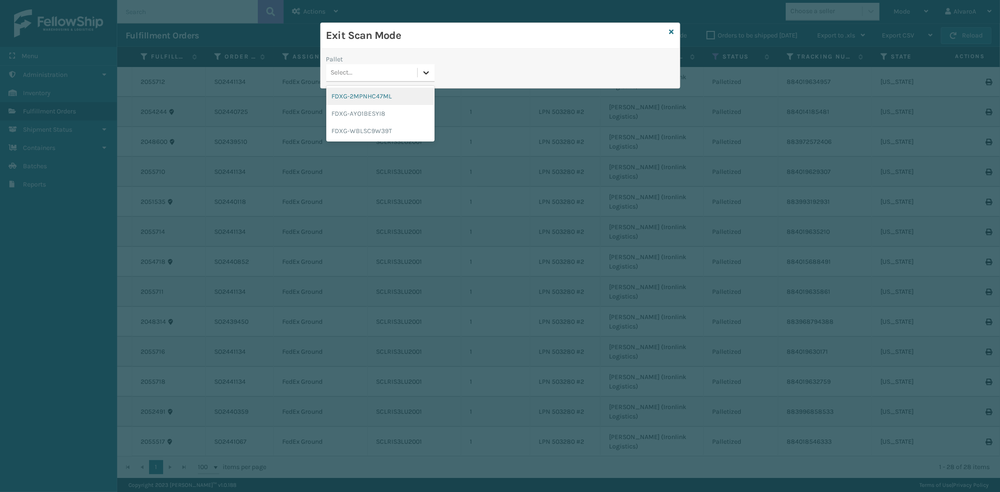
click at [426, 72] on icon at bounding box center [425, 72] width 9 height 9
click at [364, 133] on div "FDXG-WBLSC9W39T" at bounding box center [380, 130] width 108 height 17
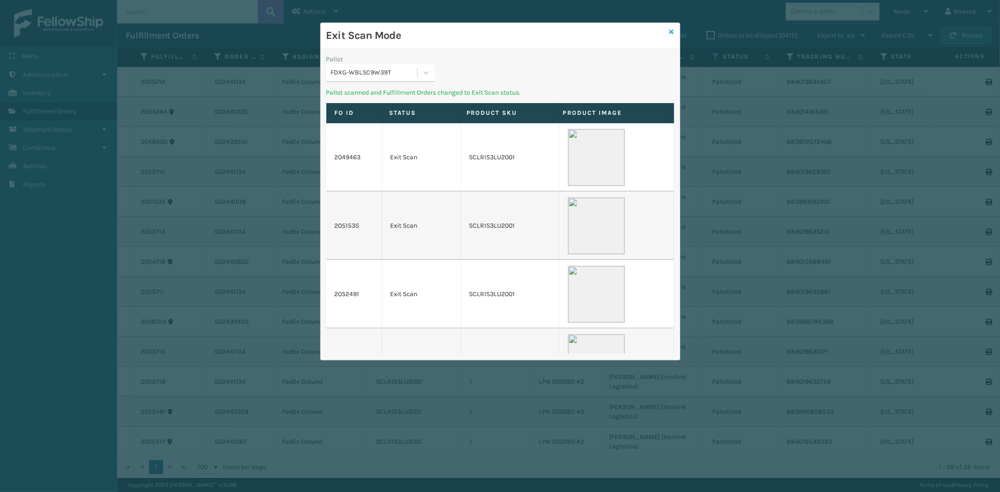
click at [672, 30] on icon at bounding box center [671, 32] width 5 height 7
